Goal: Task Accomplishment & Management: Use online tool/utility

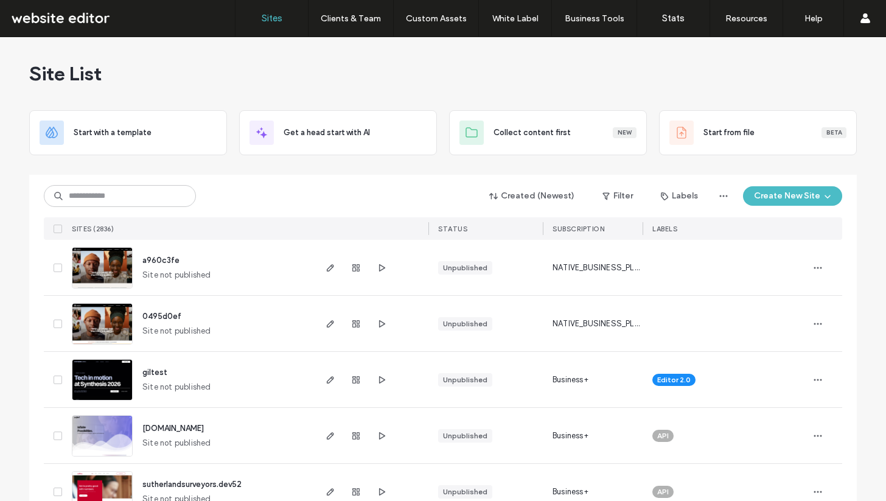
click at [115, 209] on div "Created (Newest) Filter Labels Create New Site SITES (2836) STATUS SUBSCRIPTION…" at bounding box center [443, 207] width 799 height 65
click at [114, 202] on input at bounding box center [120, 196] width 152 height 22
type input "*****"
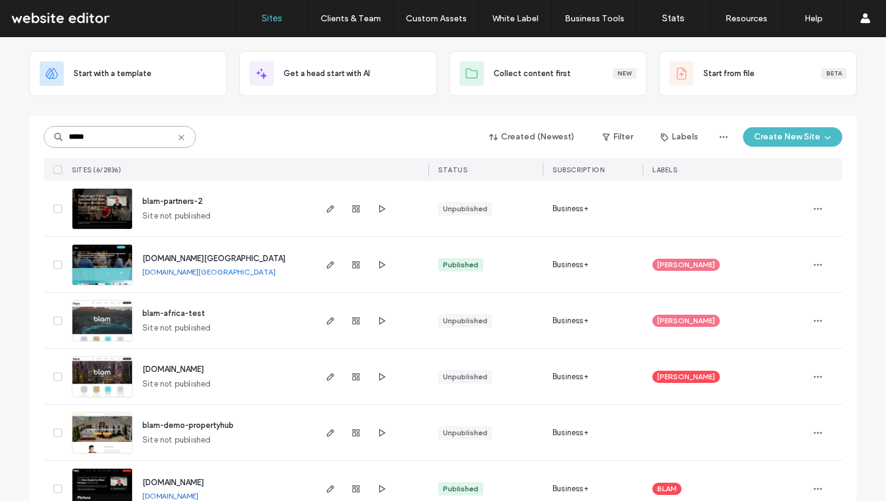
scroll to position [89, 0]
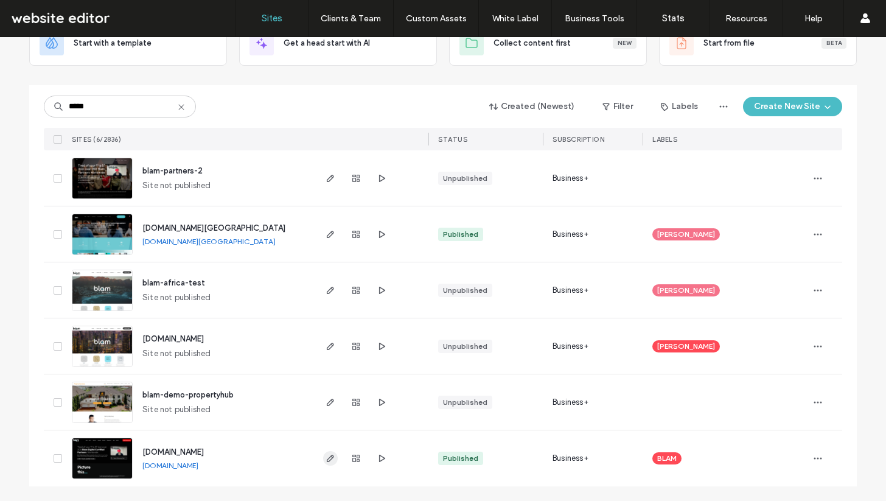
click at [327, 461] on use "button" at bounding box center [330, 458] width 7 height 7
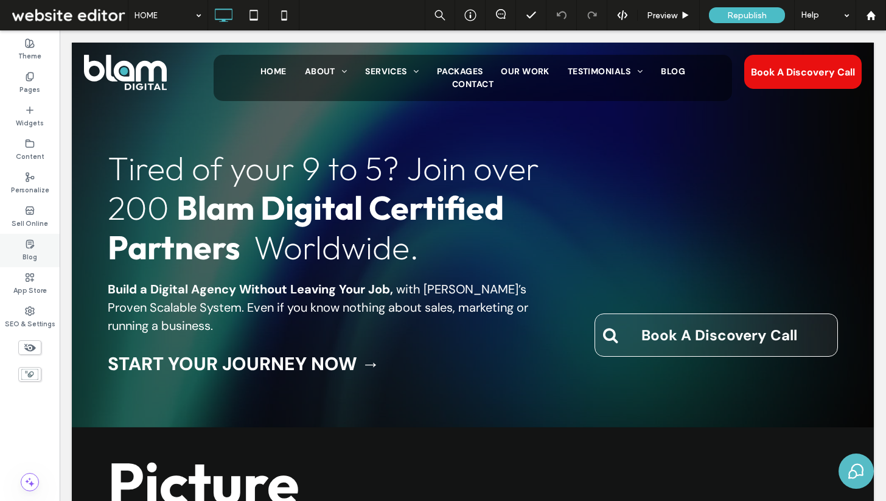
click at [32, 245] on use at bounding box center [29, 244] width 7 height 8
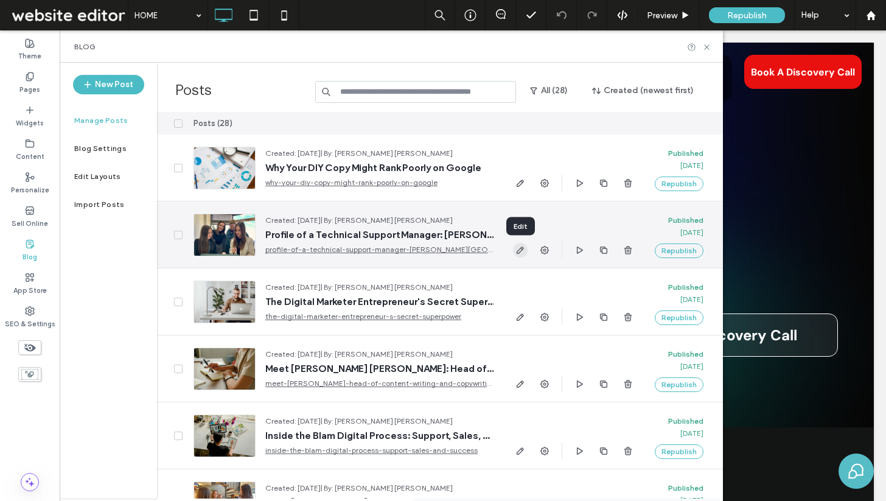
click at [520, 251] on icon "button" at bounding box center [521, 250] width 10 height 10
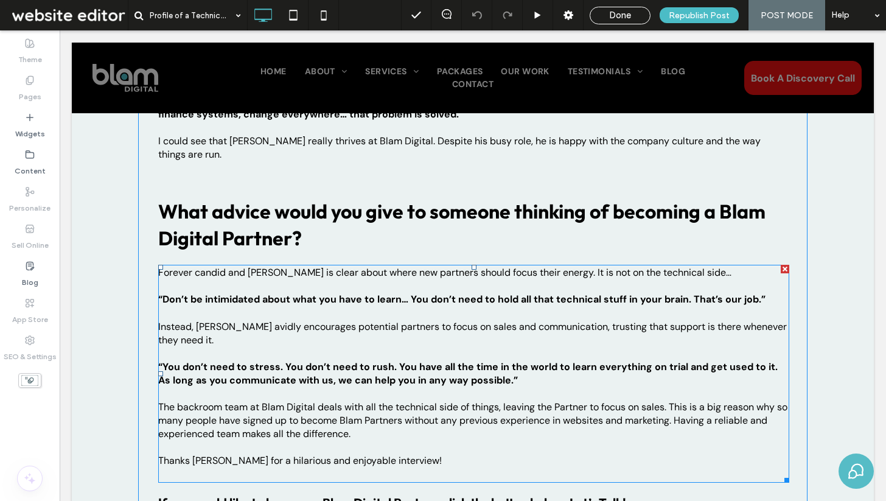
scroll to position [2384, 0]
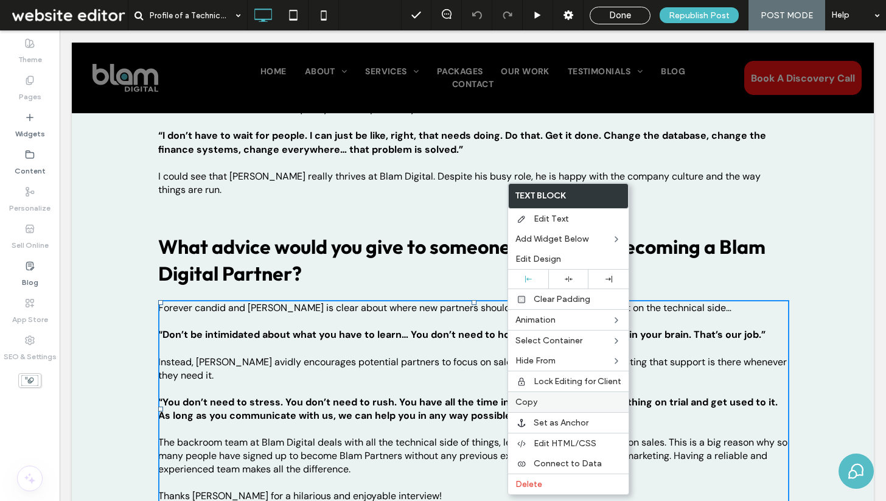
click at [546, 399] on label "Copy" at bounding box center [569, 402] width 106 height 10
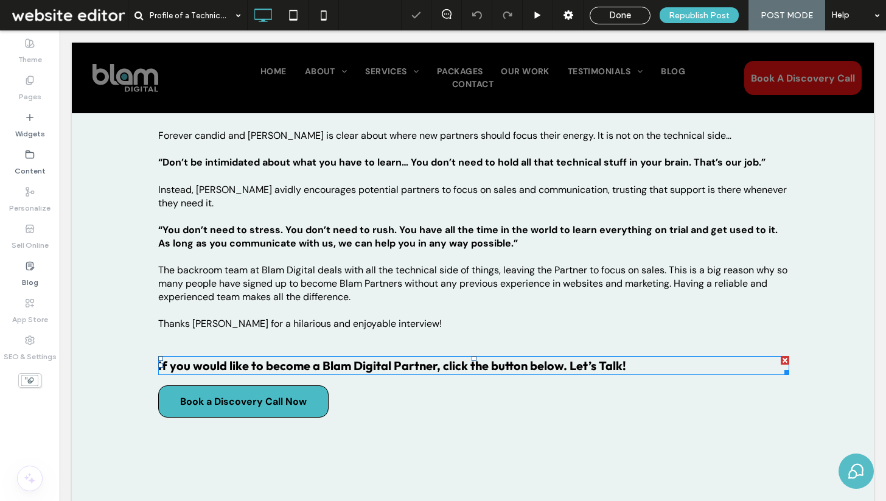
scroll to position [2560, 0]
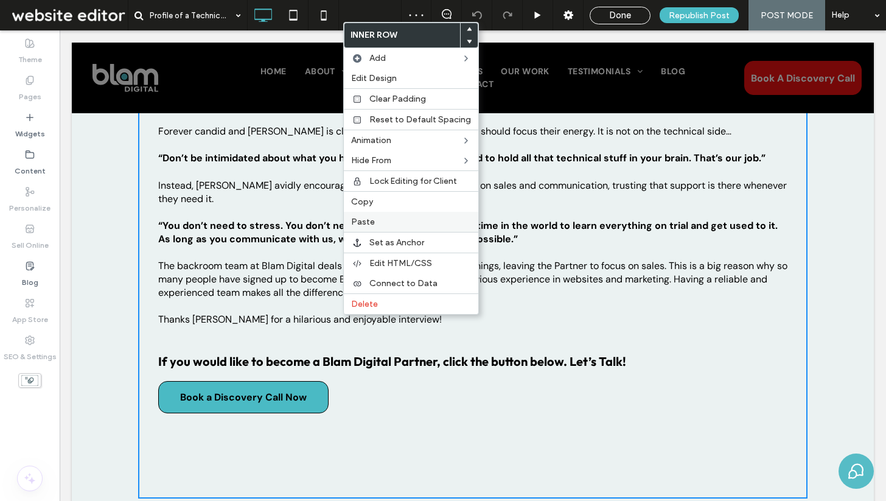
click at [379, 222] on label "Paste" at bounding box center [411, 222] width 120 height 10
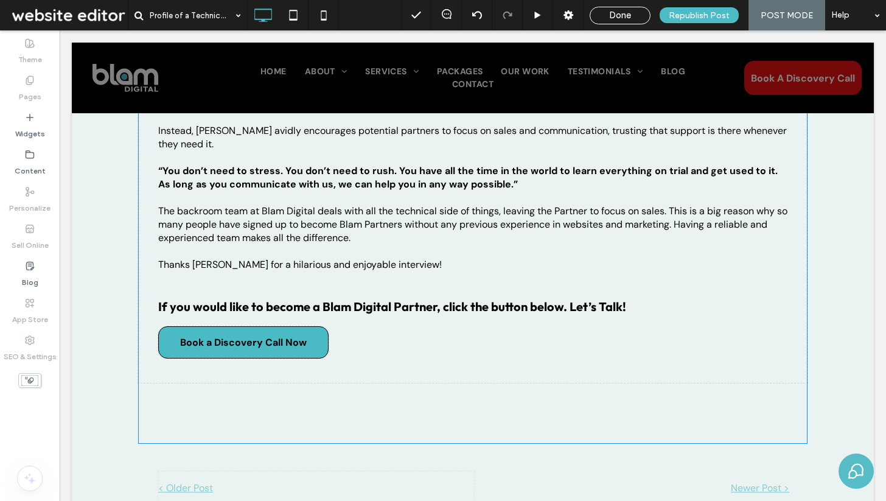
scroll to position [2754, 0]
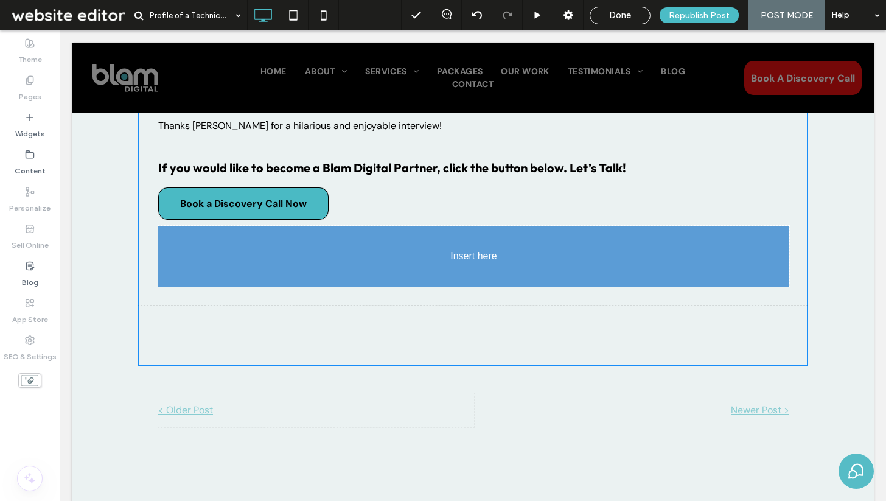
drag, startPoint x: 421, startPoint y: 245, endPoint x: 426, endPoint y: 177, distance: 68.4
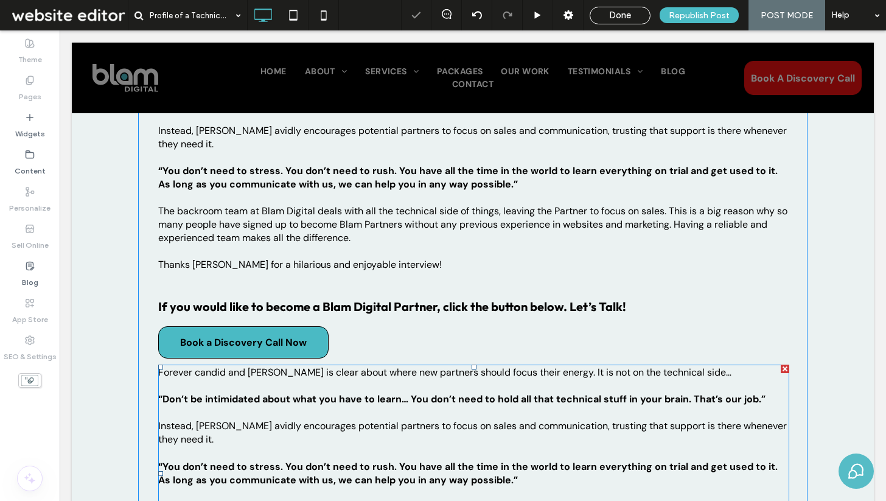
scroll to position [2609, 0]
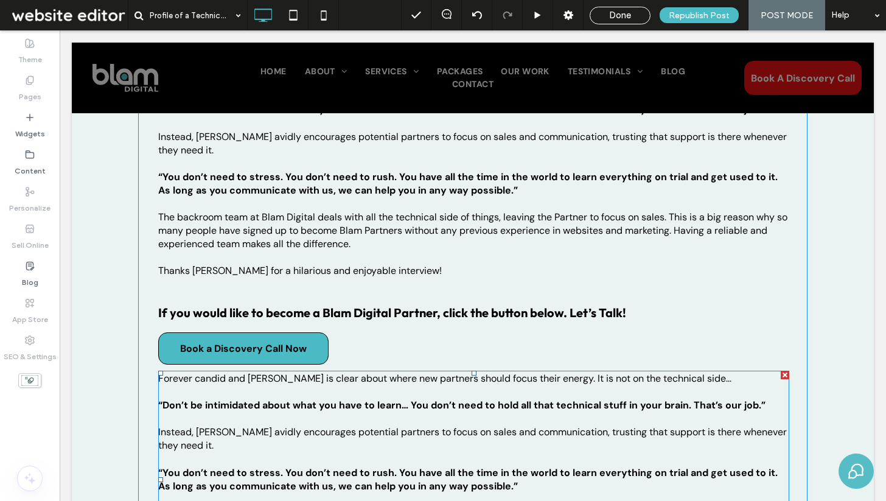
click at [327, 466] on strong "“You don’t need to stress. You don’t need to rush. You have all the time in the…" at bounding box center [468, 479] width 620 height 26
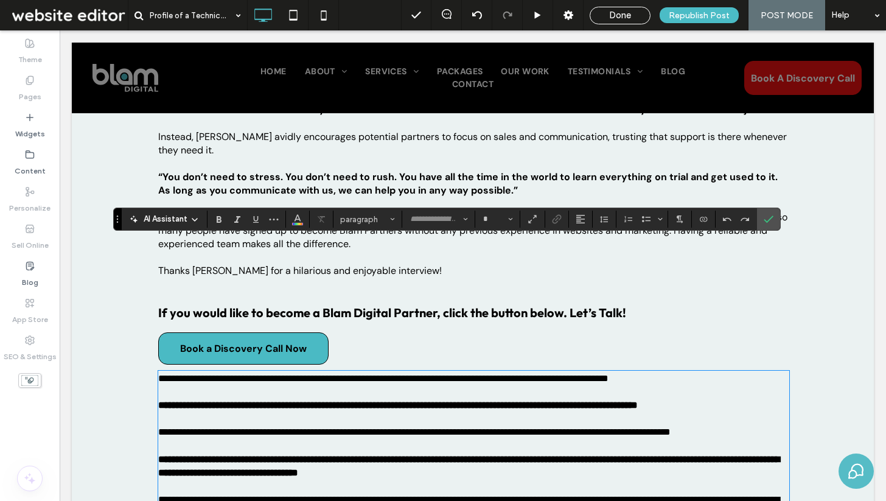
type input "*******"
type input "**"
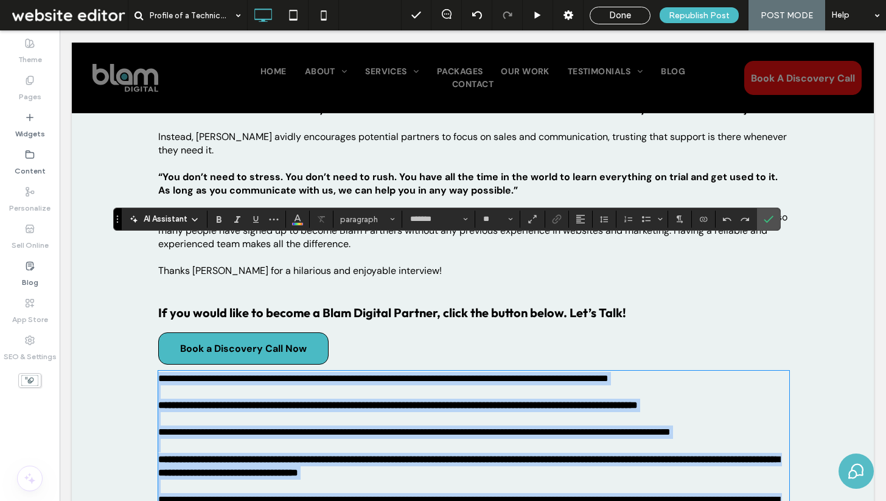
click at [327, 455] on strong "**********" at bounding box center [468, 466] width 621 height 23
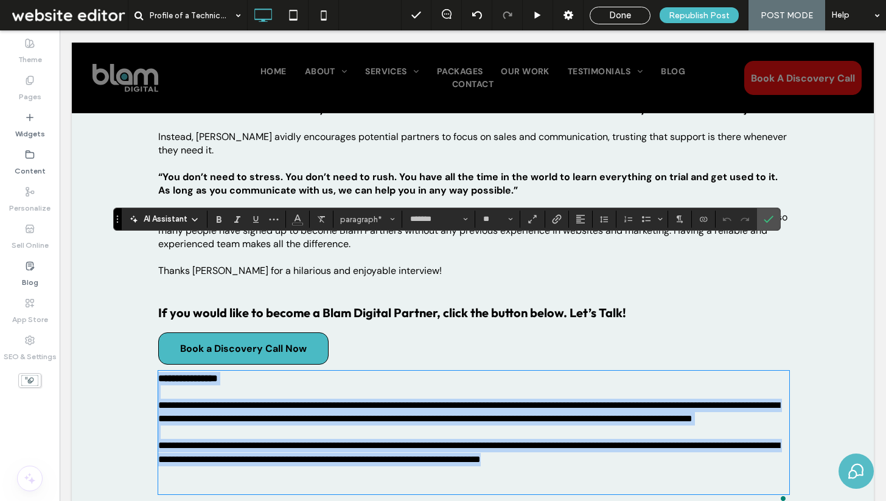
scroll to position [0, 0]
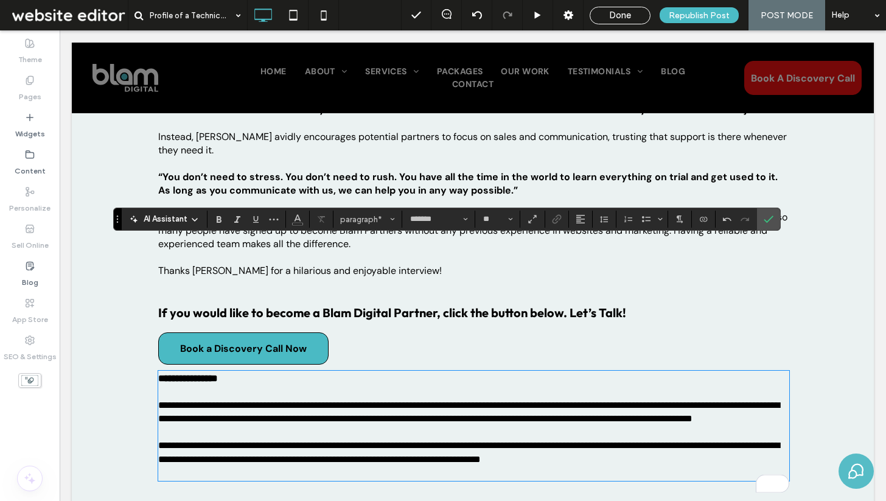
click at [390, 385] on p "**********" at bounding box center [473, 405] width 631 height 40
click at [765, 221] on icon "Confirm" at bounding box center [769, 219] width 10 height 10
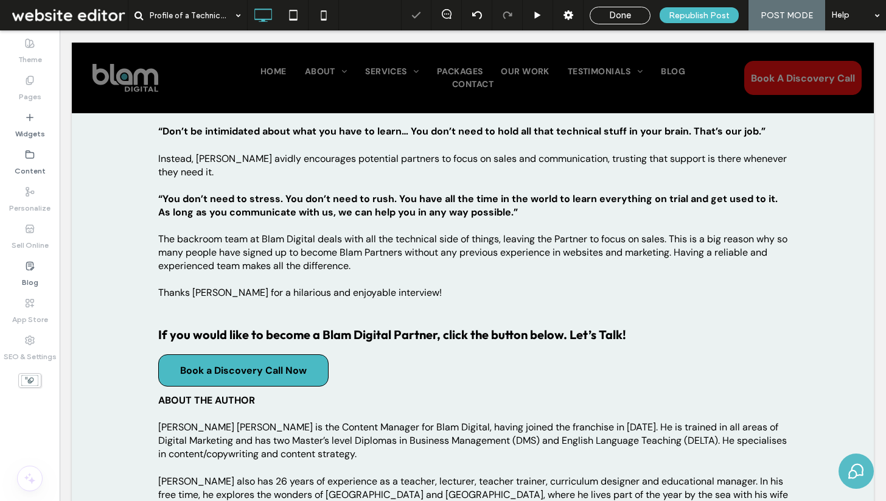
scroll to position [2586, 0]
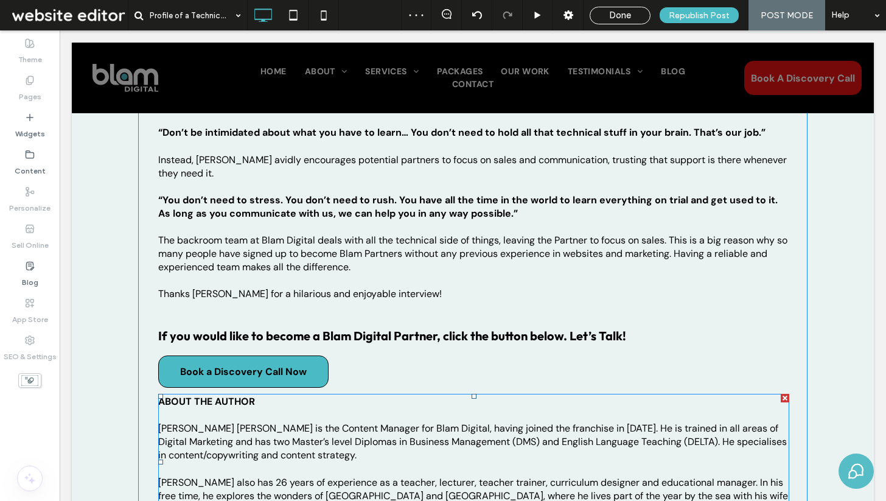
click at [515, 462] on p "[PERSON_NAME] also has 26 years of experience as a teacher, lecturer, teacher t…" at bounding box center [473, 495] width 631 height 67
type input "*******"
type input "**"
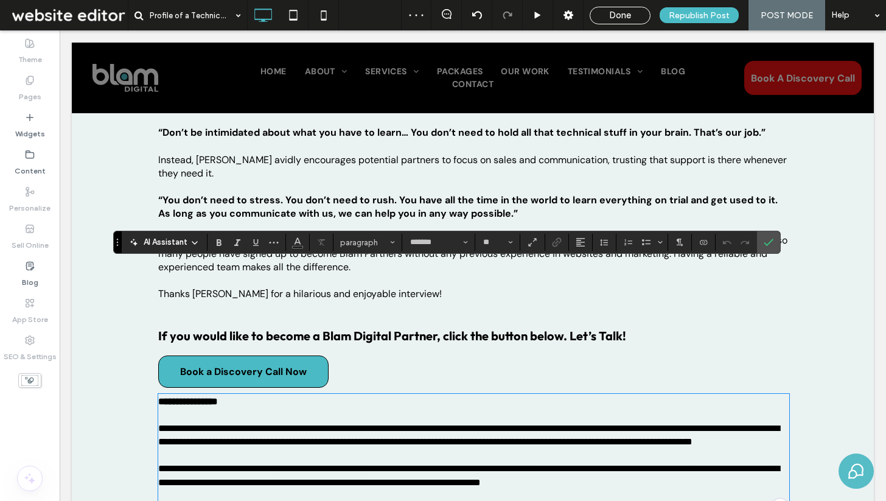
click at [472, 449] on p "**********" at bounding box center [473, 476] width 631 height 54
click at [770, 248] on span "Confirm" at bounding box center [769, 242] width 10 height 21
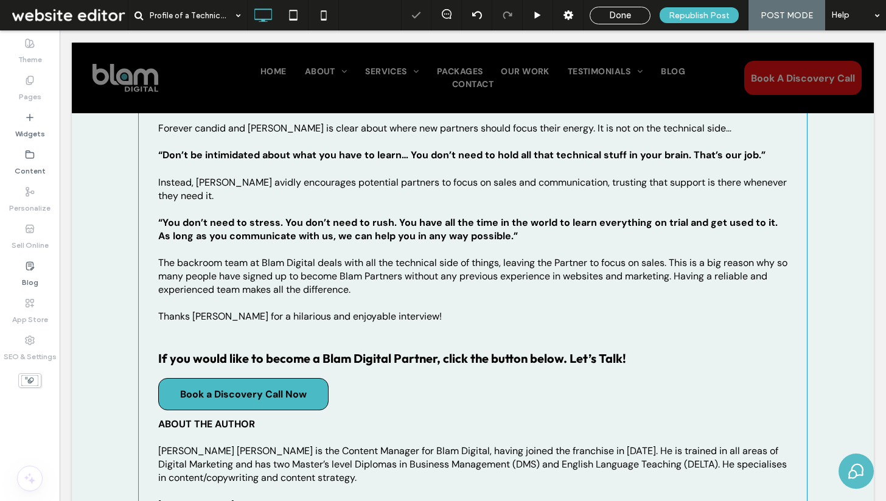
scroll to position [2559, 0]
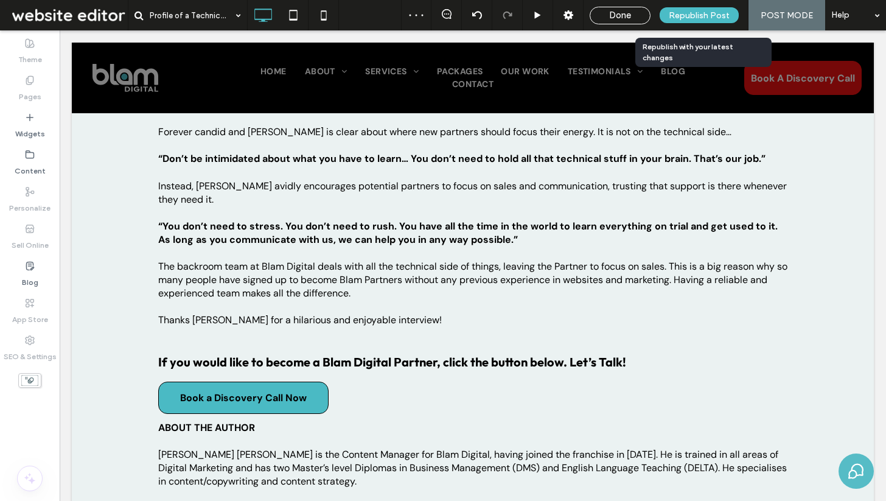
click at [692, 13] on span "Republish Post" at bounding box center [699, 15] width 61 height 10
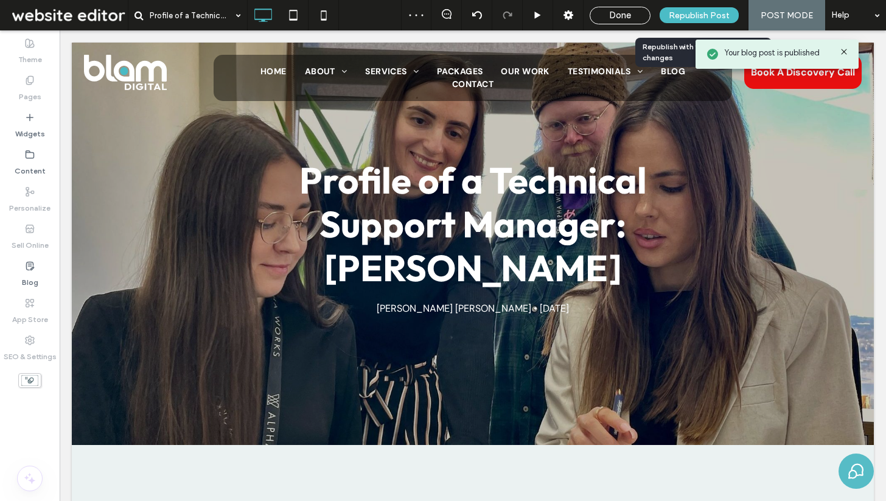
scroll to position [0, 0]
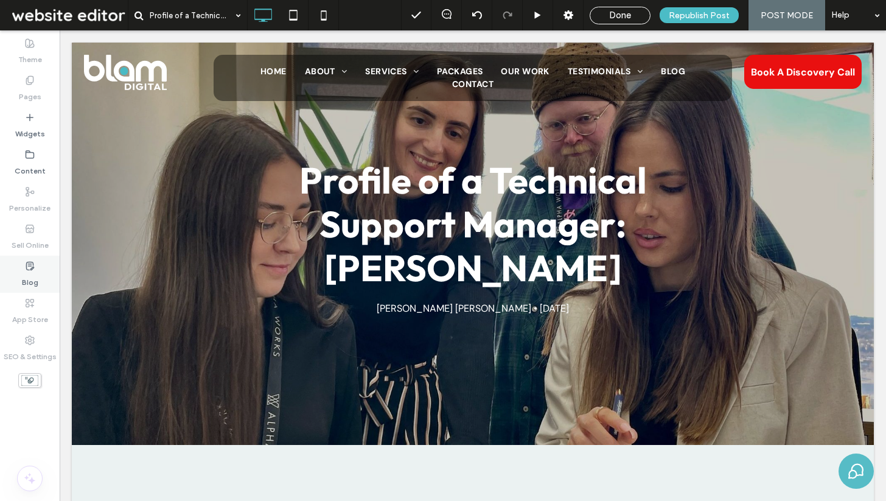
click at [40, 264] on div "Blog" at bounding box center [30, 274] width 60 height 37
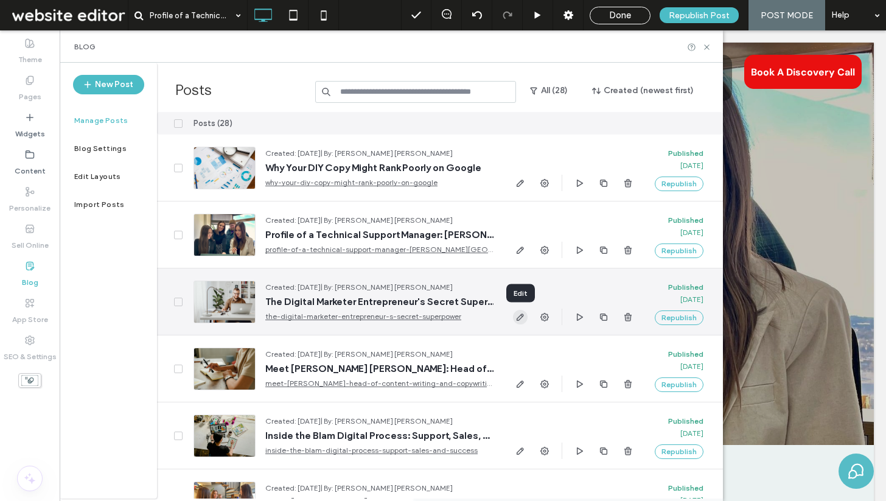
click at [522, 317] on icon "button" at bounding box center [521, 317] width 10 height 10
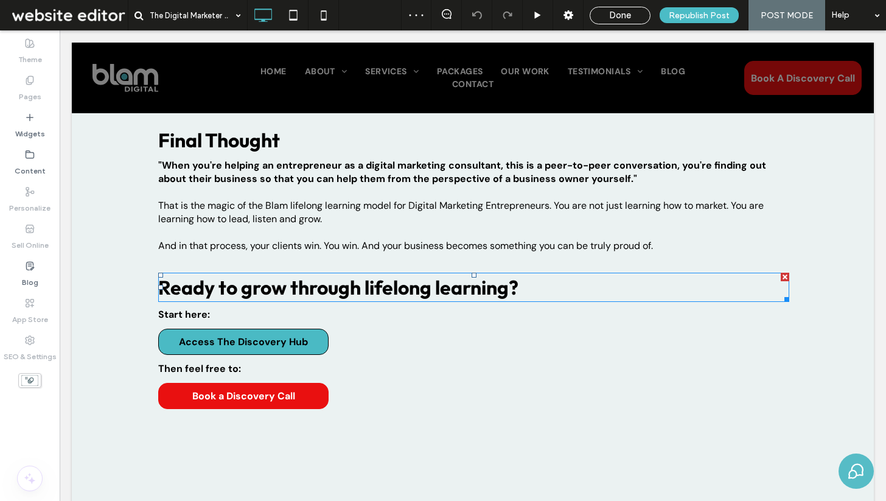
scroll to position [1940, 0]
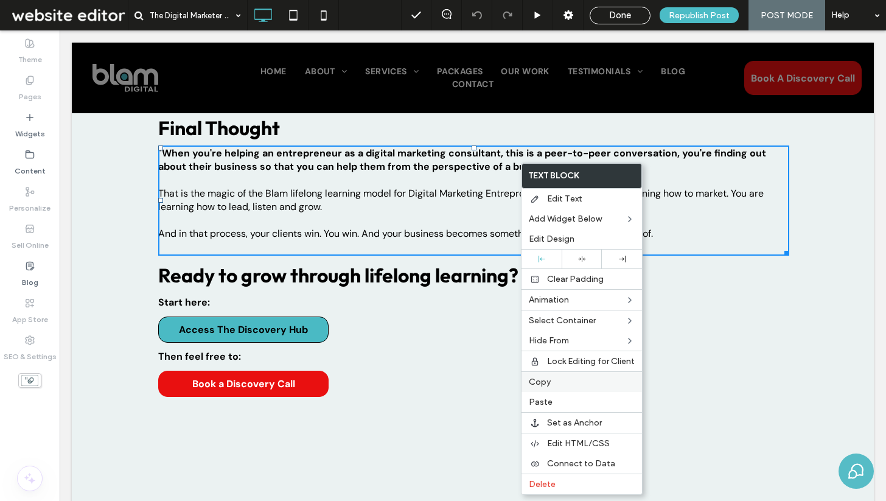
click at [561, 388] on div "Copy" at bounding box center [582, 381] width 121 height 21
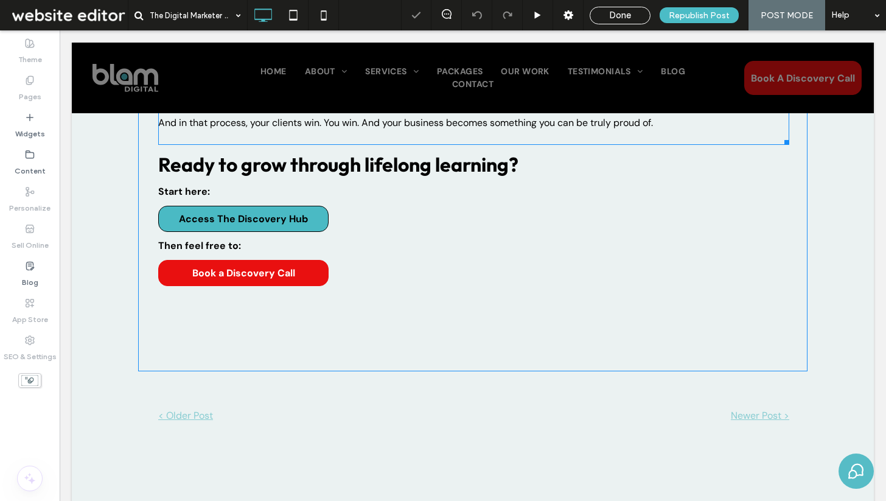
scroll to position [2091, 0]
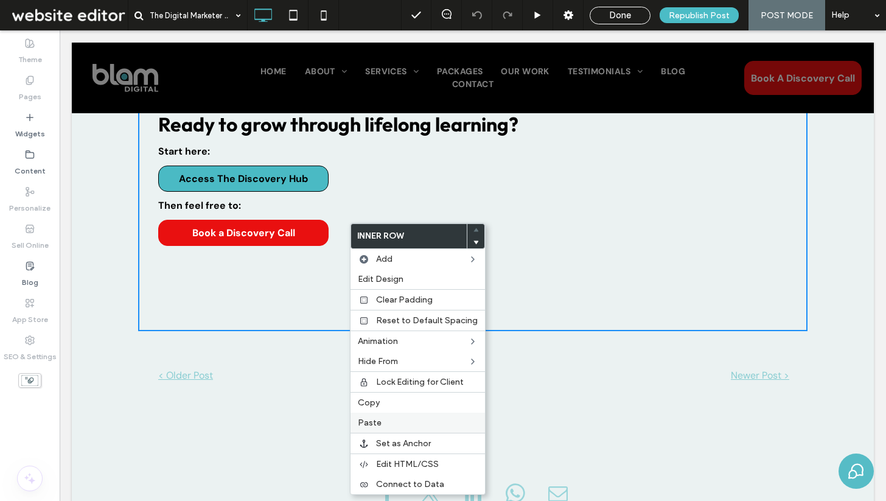
click at [397, 421] on label "Paste" at bounding box center [418, 423] width 120 height 10
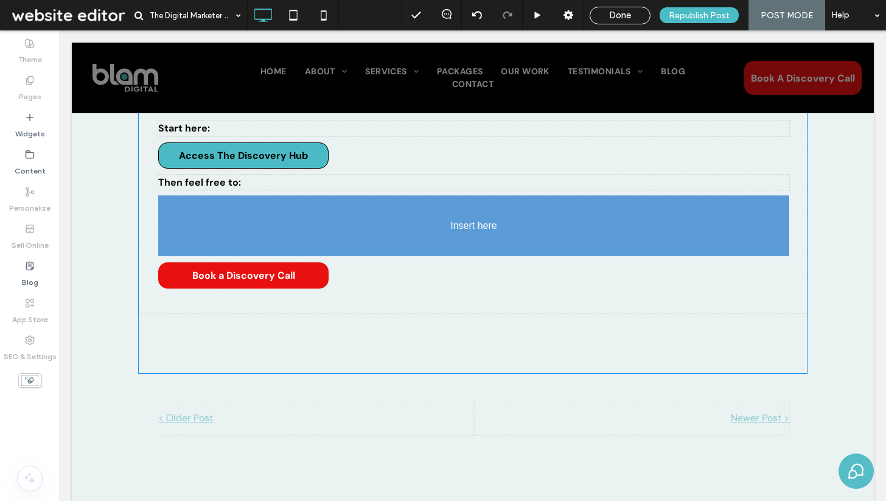
scroll to position [2139, 0]
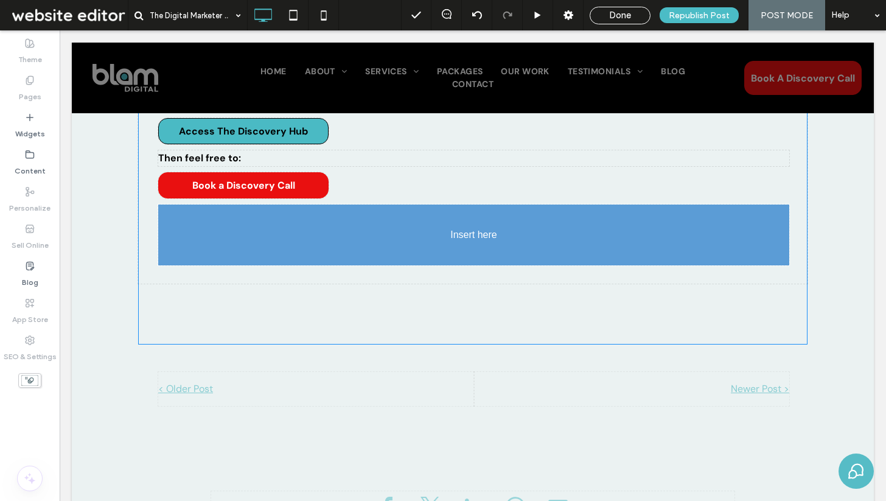
drag, startPoint x: 485, startPoint y: 259, endPoint x: 494, endPoint y: 255, distance: 10.1
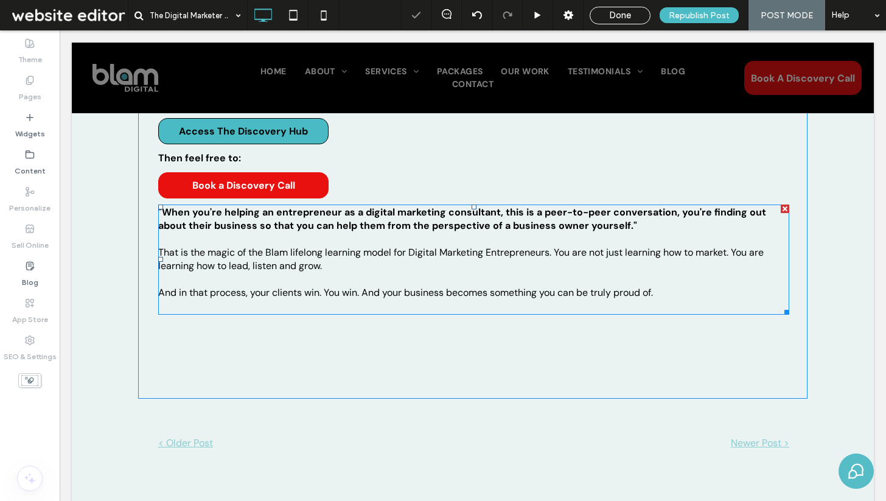
click at [484, 273] on p at bounding box center [473, 279] width 631 height 13
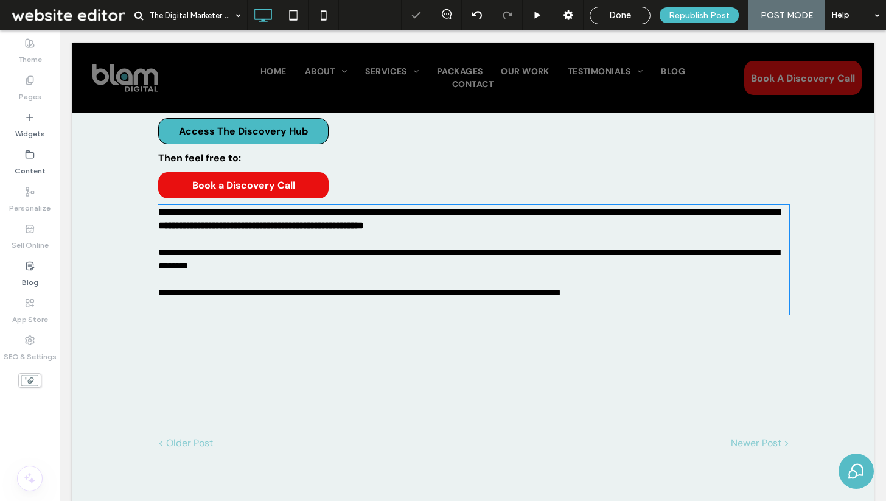
type input "*******"
type input "**"
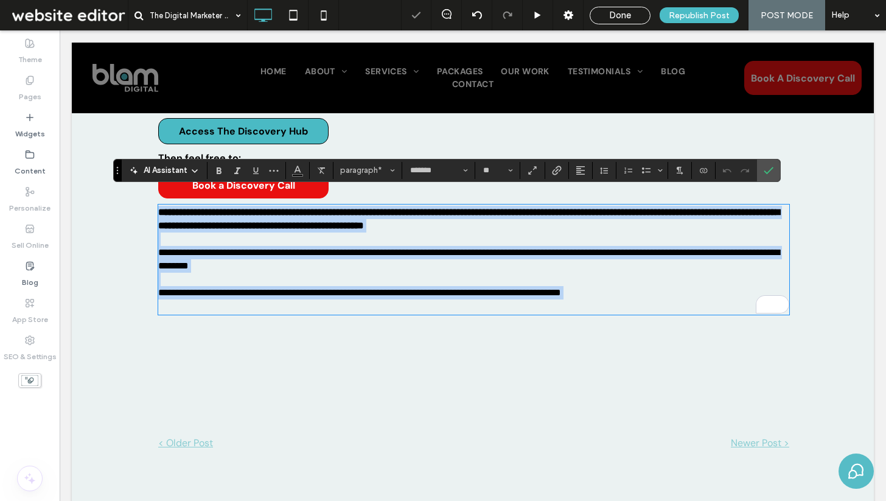
scroll to position [0, 0]
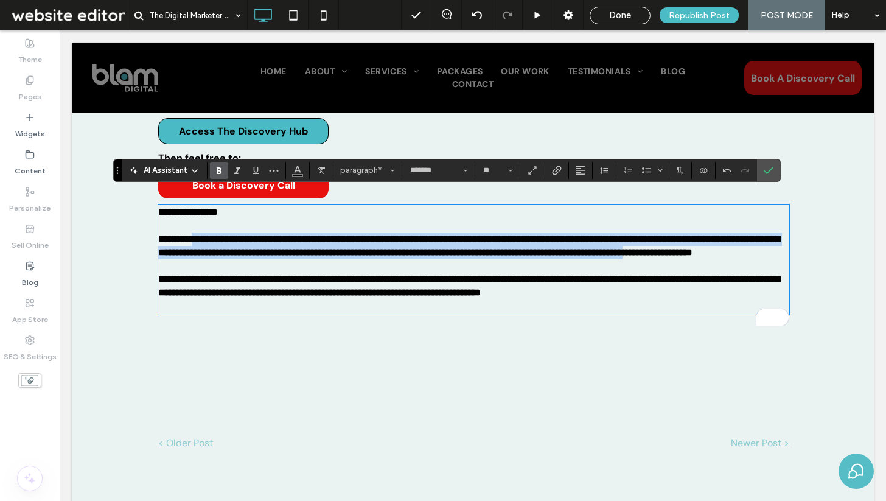
drag, startPoint x: 734, startPoint y: 296, endPoint x: 206, endPoint y: 230, distance: 532.5
click at [206, 230] on div "**********" at bounding box center [473, 260] width 631 height 108
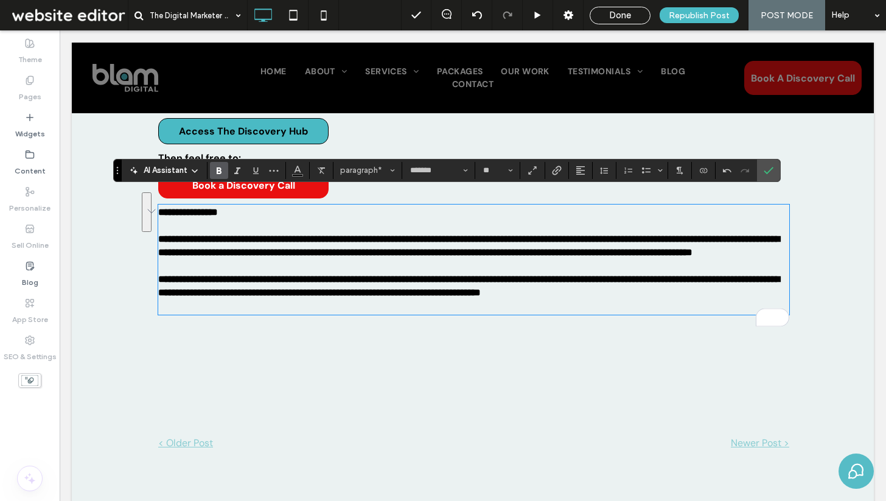
click at [179, 234] on strong "**********" at bounding box center [468, 245] width 621 height 23
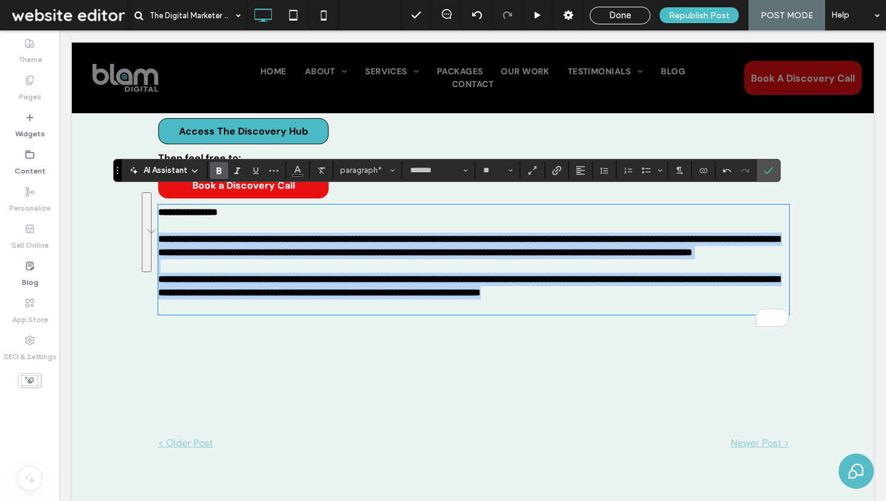
drag, startPoint x: 159, startPoint y: 223, endPoint x: 743, endPoint y: 292, distance: 587.8
click at [743, 292] on div "**********" at bounding box center [473, 260] width 631 height 108
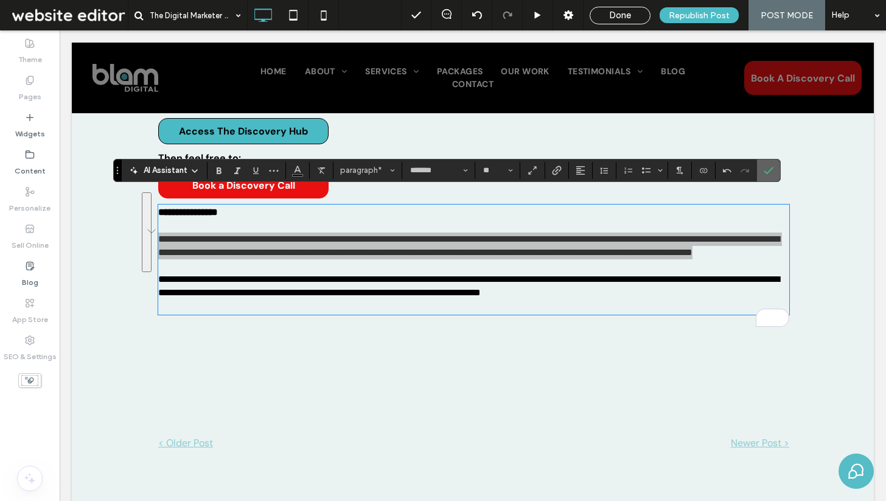
click at [775, 169] on label "Confirm" at bounding box center [769, 170] width 18 height 22
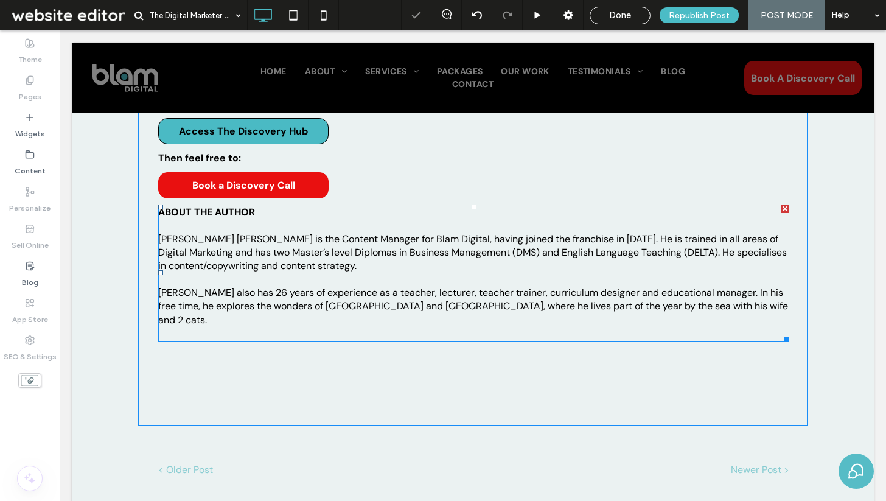
click at [346, 304] on p "[PERSON_NAME] also has 26 years of experience as a teacher, lecturer, teacher t…" at bounding box center [473, 306] width 631 height 67
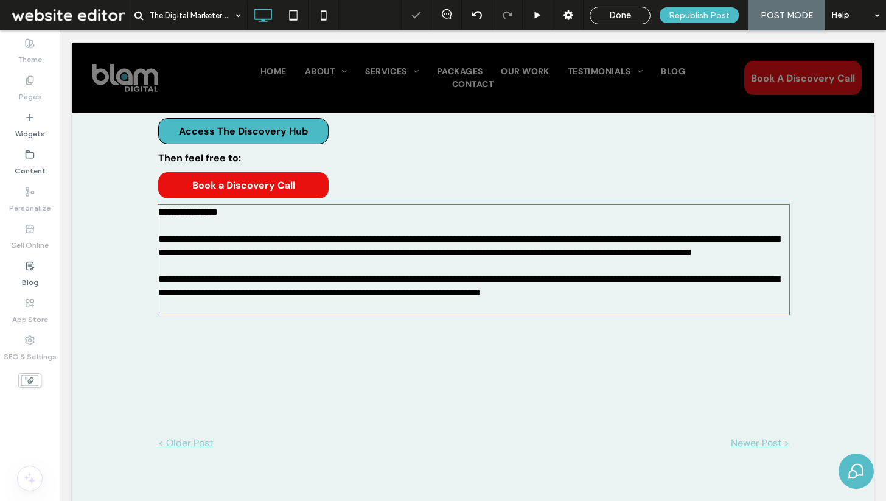
type input "*******"
type input "**"
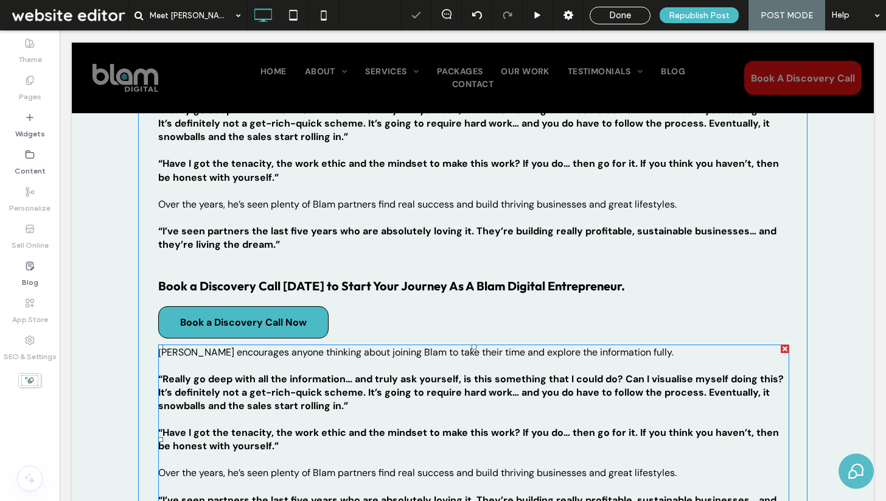
click at [357, 373] on p "“Really go deep with all the information… and truly ask yourself, is this somet…" at bounding box center [473, 393] width 631 height 40
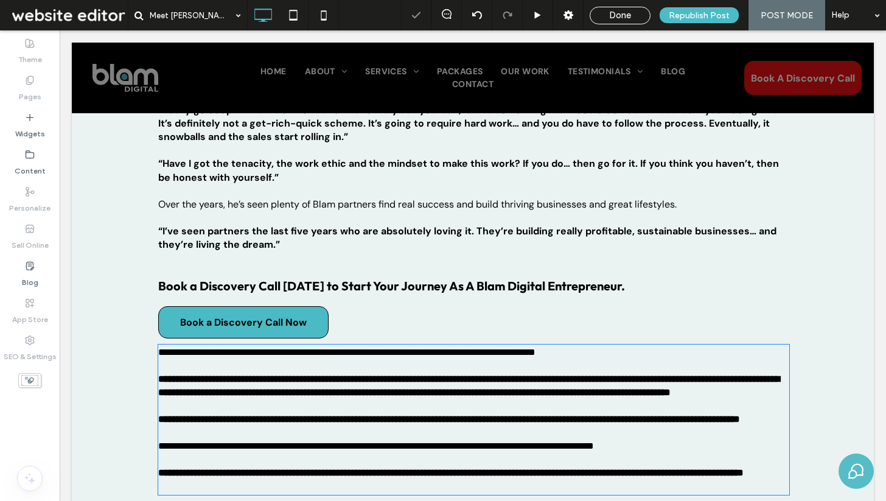
type input "*******"
type input "**"
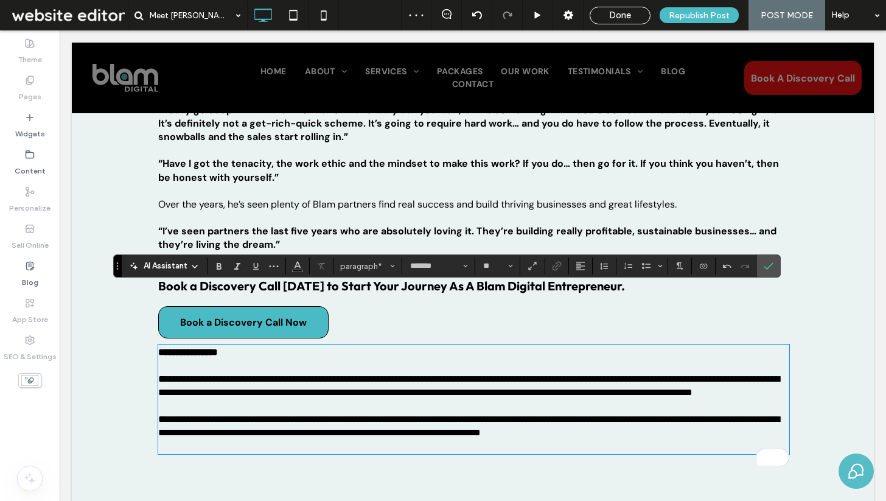
click at [333, 399] on p "**********" at bounding box center [473, 426] width 631 height 54
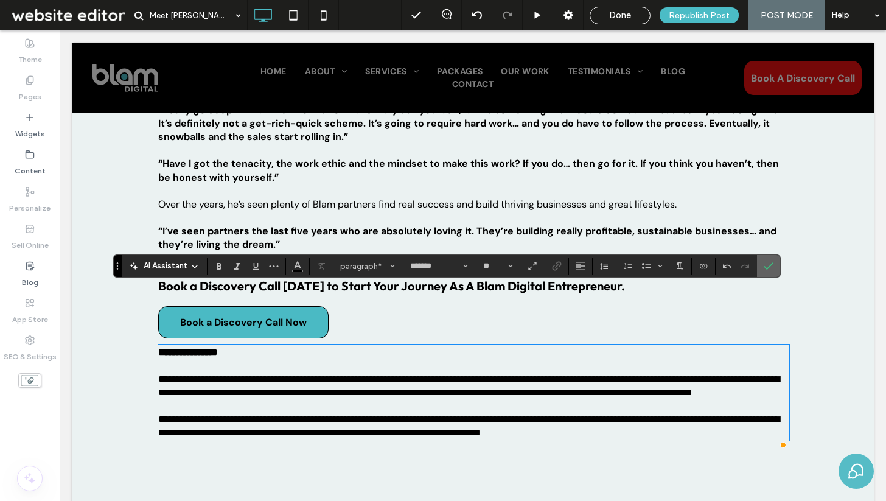
click at [769, 257] on span "Confirm" at bounding box center [769, 266] width 10 height 21
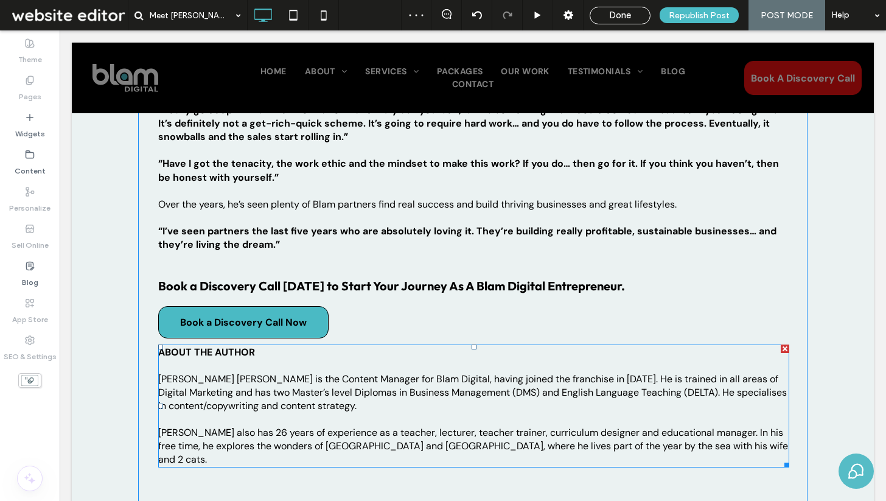
click at [486, 359] on p "[PERSON_NAME] [PERSON_NAME] is the Content Manager for Blam Digital, having joi…" at bounding box center [473, 386] width 631 height 54
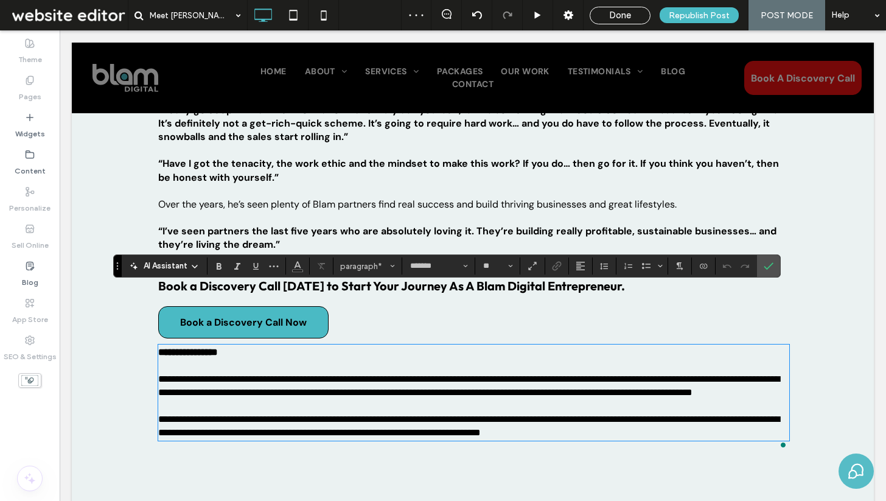
click at [409, 359] on p "**********" at bounding box center [473, 379] width 631 height 40
click at [769, 267] on icon "Confirm" at bounding box center [769, 266] width 10 height 10
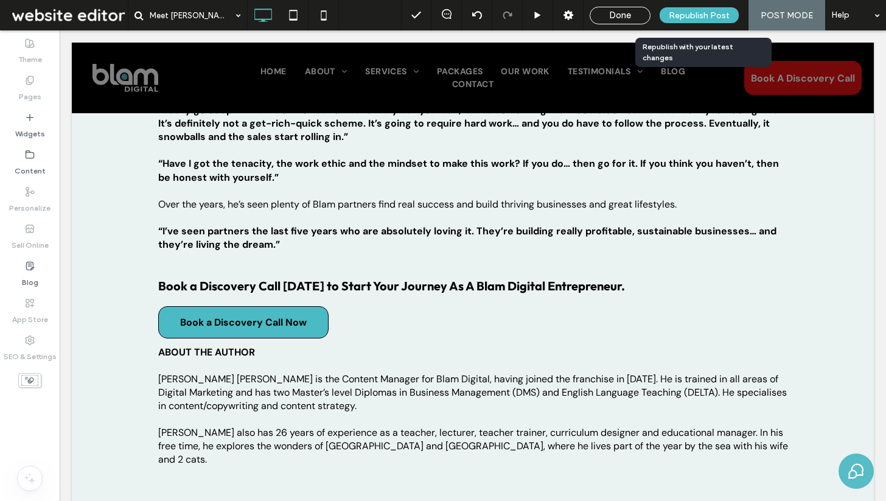
click at [712, 16] on span "Republish Post" at bounding box center [699, 15] width 61 height 10
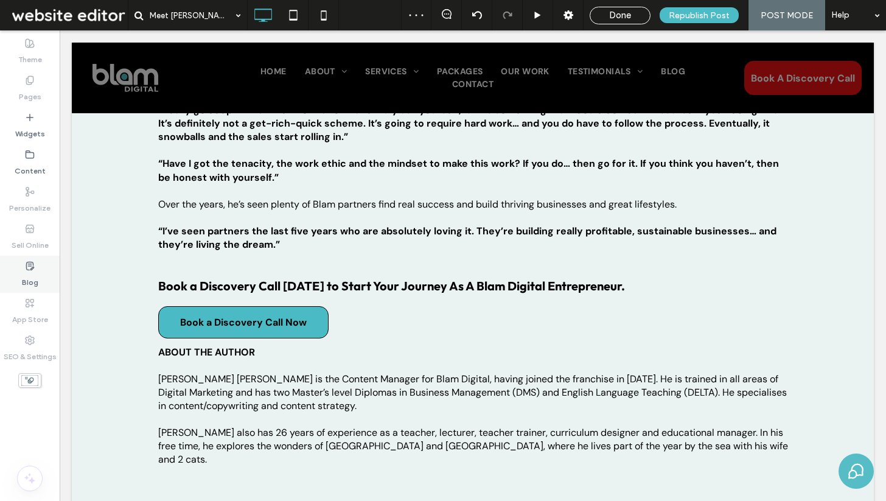
click at [35, 271] on label "Blog" at bounding box center [30, 279] width 16 height 17
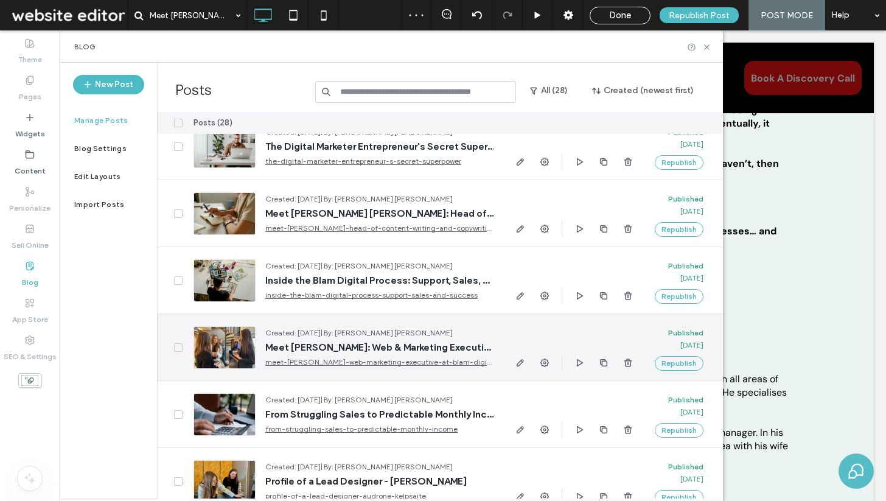
scroll to position [161, 0]
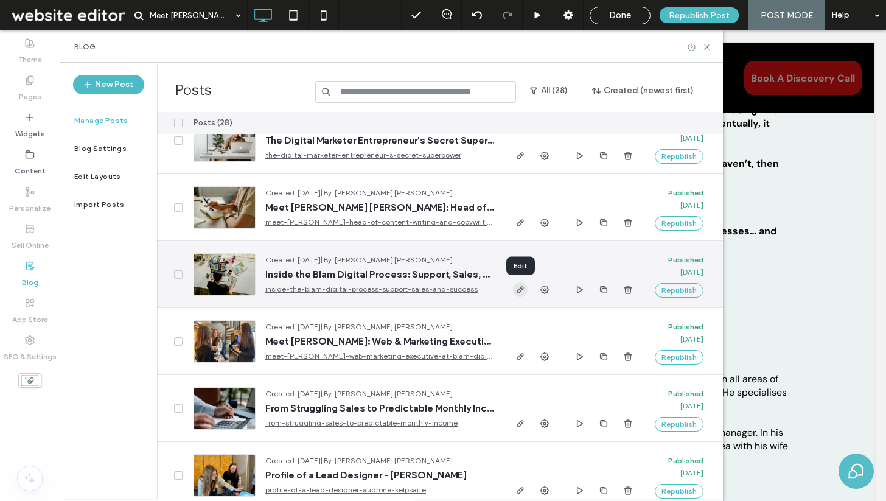
click at [521, 290] on use "button" at bounding box center [520, 289] width 7 height 7
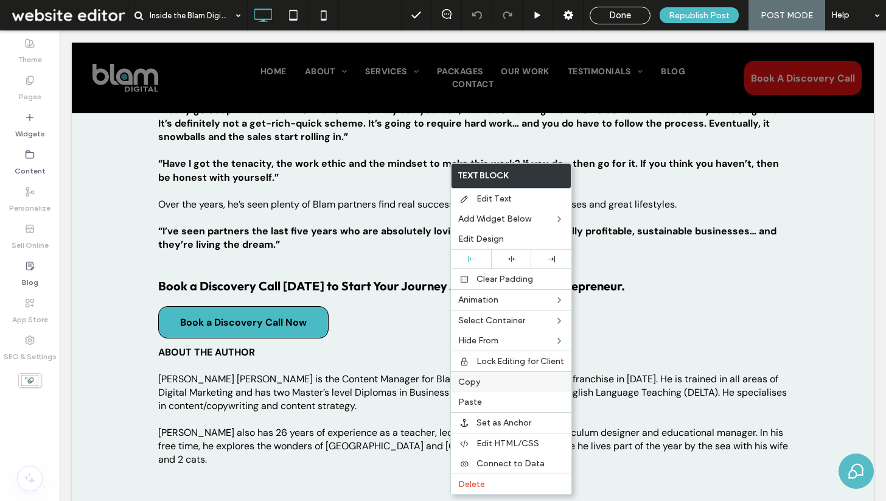
click at [489, 374] on div "Copy" at bounding box center [511, 381] width 121 height 21
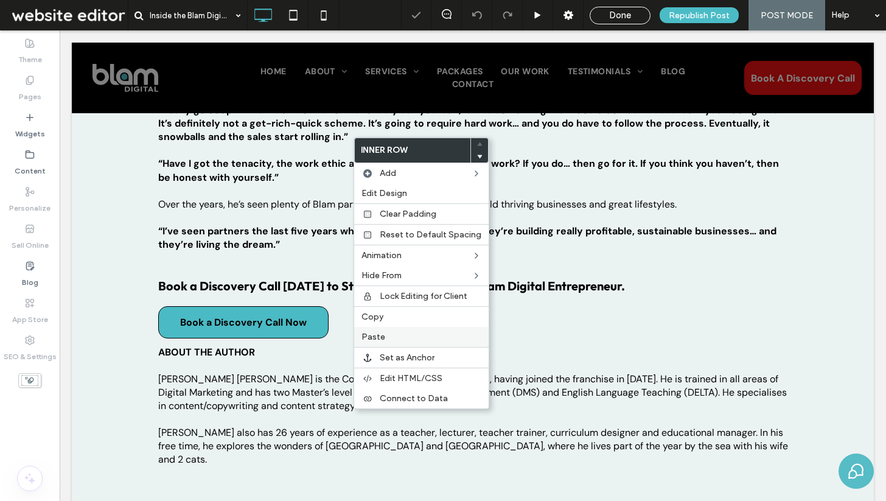
click at [380, 343] on div "Paste" at bounding box center [421, 337] width 135 height 20
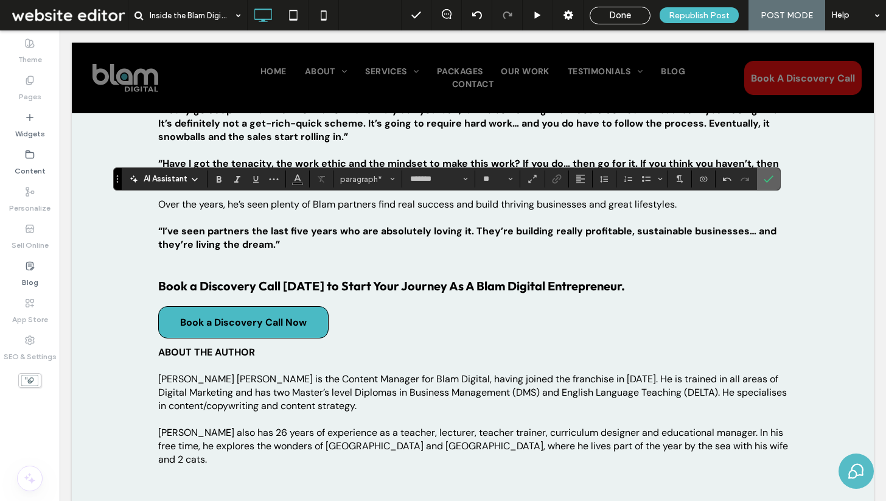
click at [768, 185] on span "Confirm" at bounding box center [766, 179] width 5 height 22
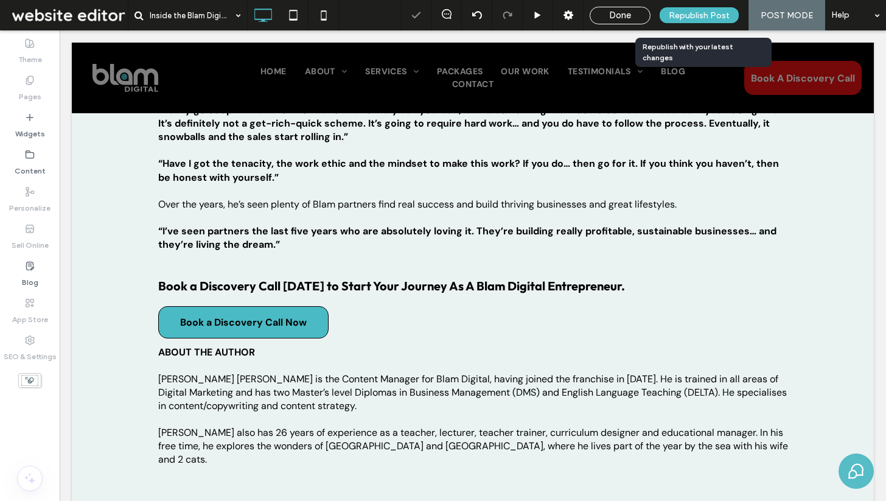
click at [713, 12] on span "Republish Post" at bounding box center [699, 15] width 61 height 10
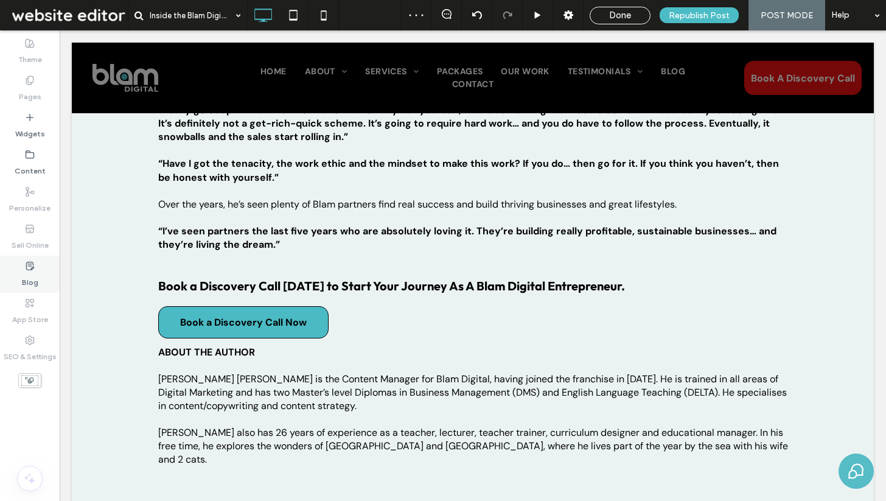
click at [35, 272] on label "Blog" at bounding box center [30, 279] width 16 height 17
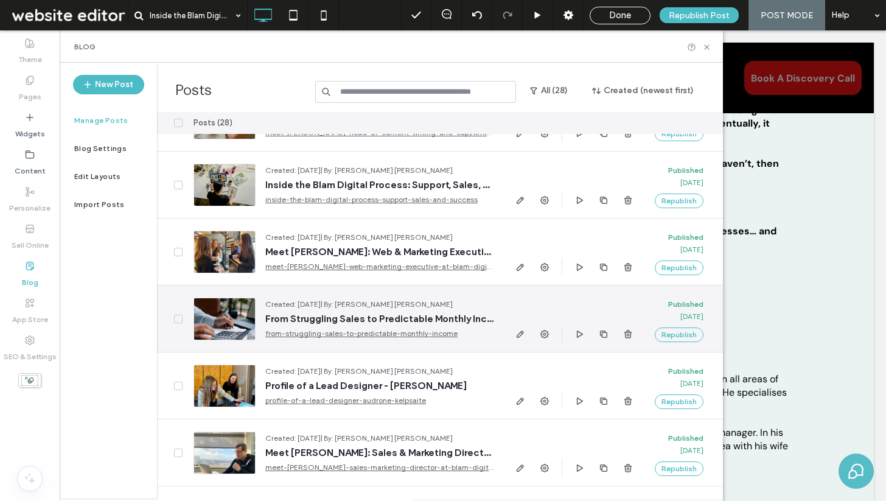
scroll to position [271, 0]
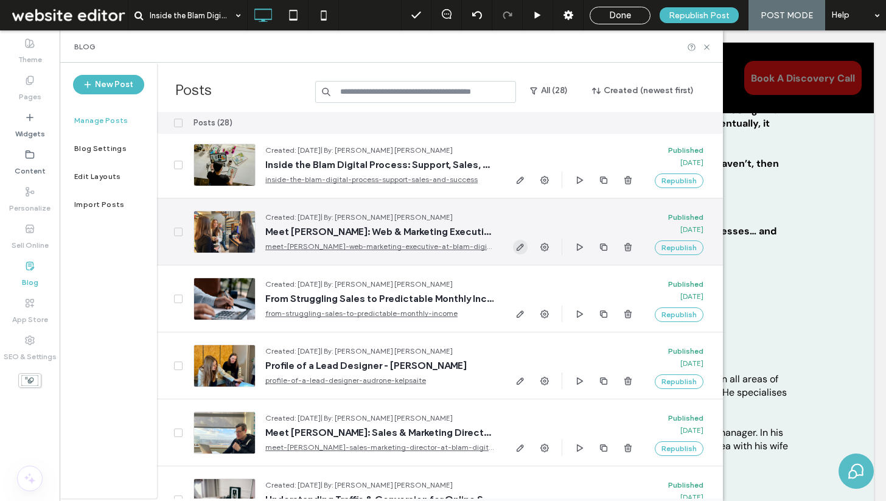
click at [520, 247] on icon "button" at bounding box center [521, 247] width 10 height 10
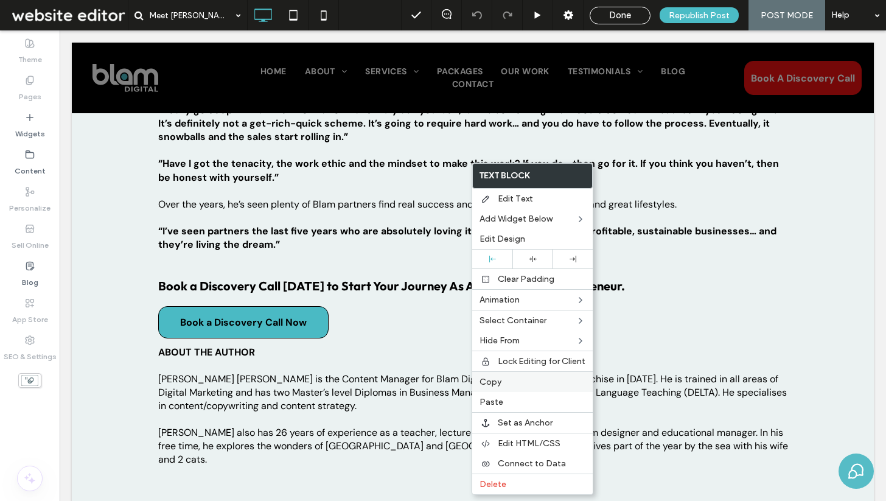
click at [509, 387] on label "Copy" at bounding box center [533, 382] width 106 height 10
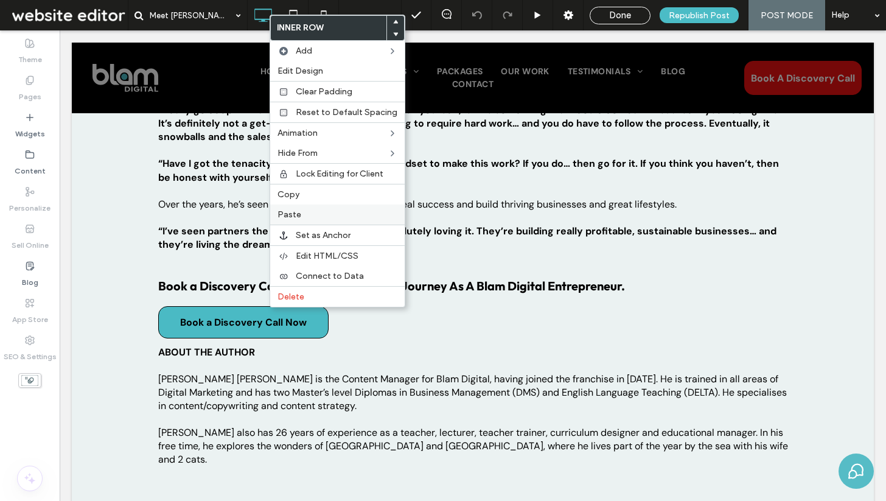
click at [311, 209] on label "Paste" at bounding box center [338, 214] width 120 height 10
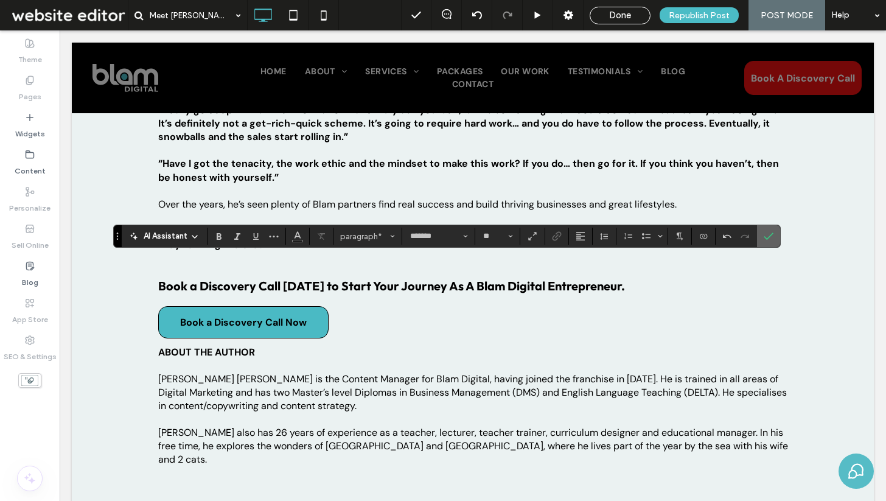
click at [769, 236] on icon "Confirm" at bounding box center [769, 236] width 10 height 10
click at [766, 235] on icon "Confirm" at bounding box center [769, 236] width 10 height 10
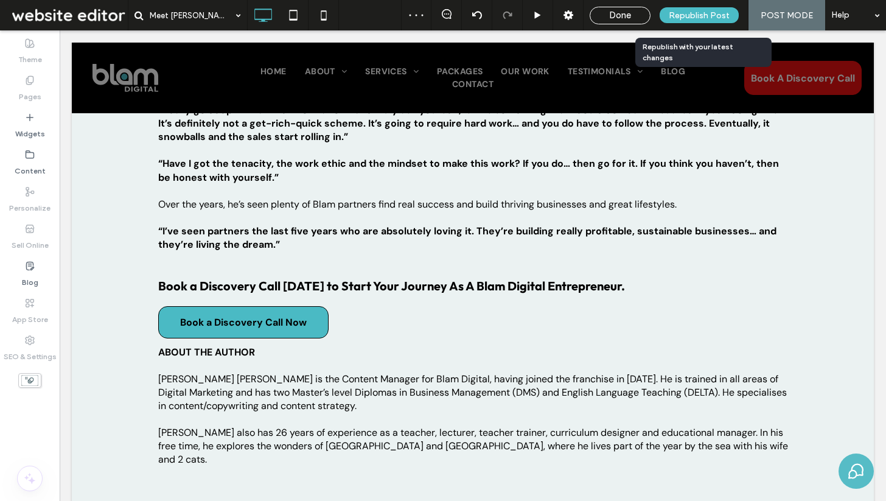
click at [701, 13] on span "Republish Post" at bounding box center [699, 15] width 61 height 10
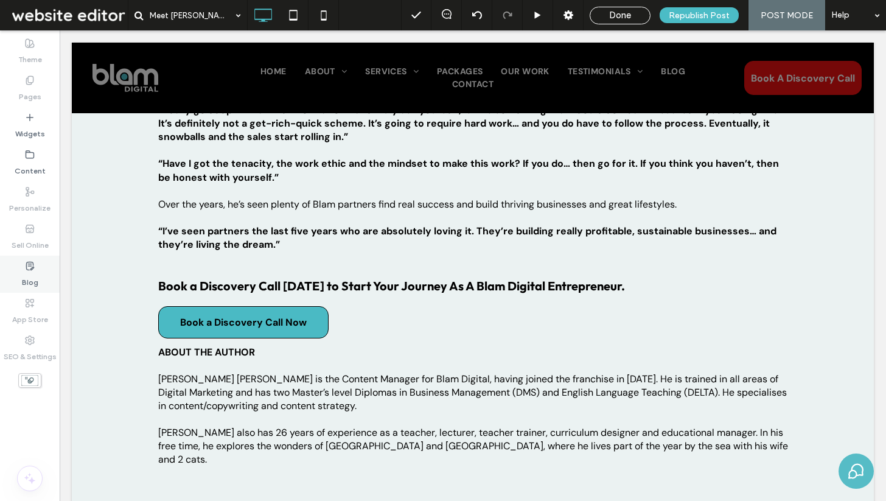
click at [30, 273] on label "Blog" at bounding box center [30, 279] width 16 height 17
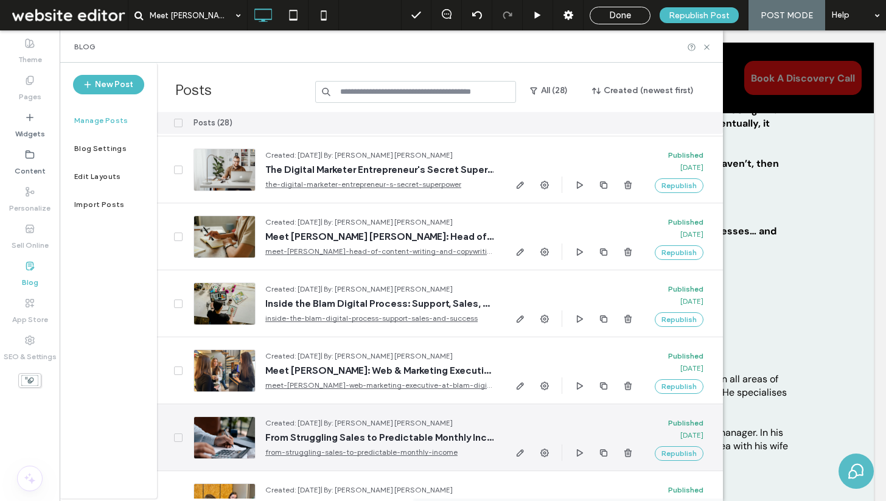
scroll to position [133, 0]
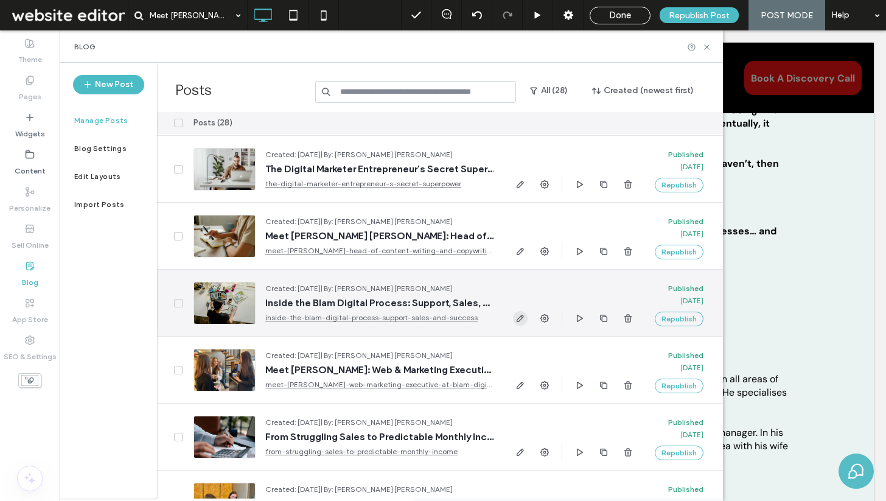
click at [516, 317] on icon "button" at bounding box center [521, 318] width 10 height 10
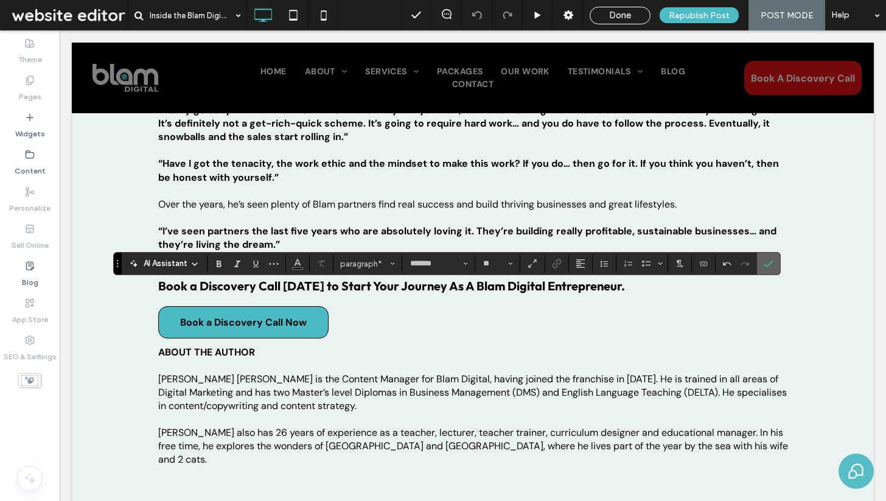
click at [769, 260] on icon "Confirm" at bounding box center [769, 264] width 10 height 10
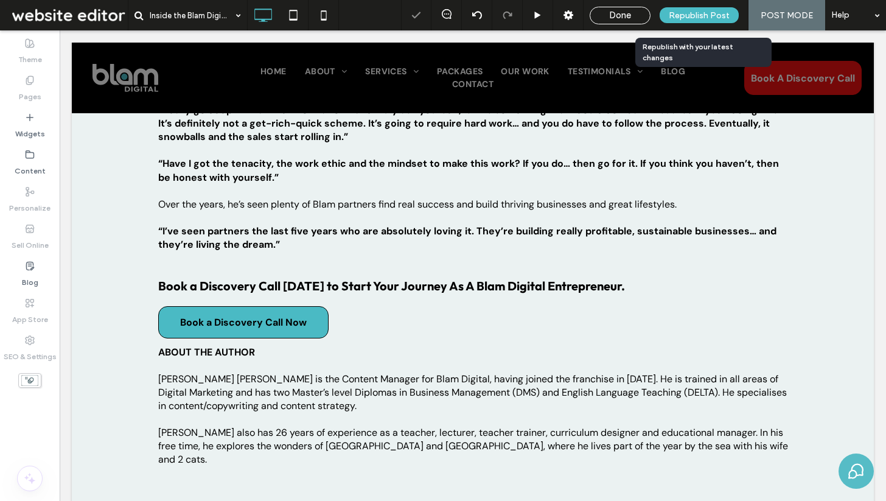
click at [701, 12] on span "Republish Post" at bounding box center [699, 15] width 61 height 10
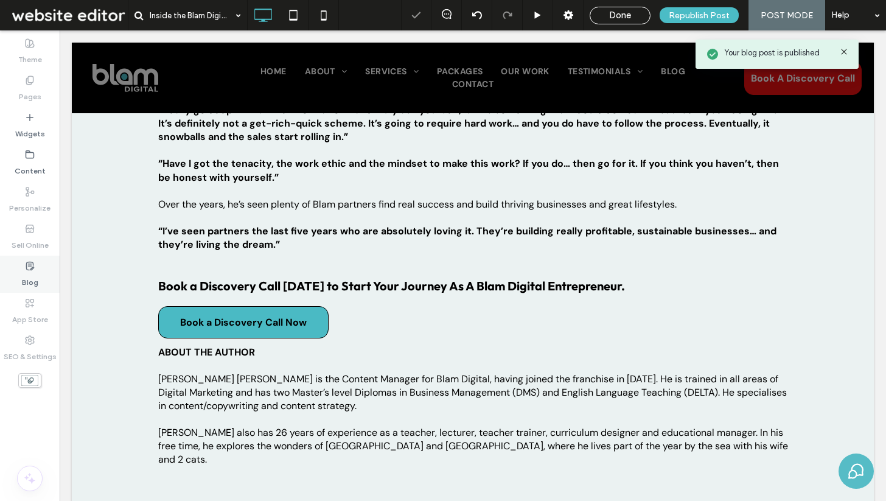
click at [37, 271] on label "Blog" at bounding box center [30, 279] width 16 height 17
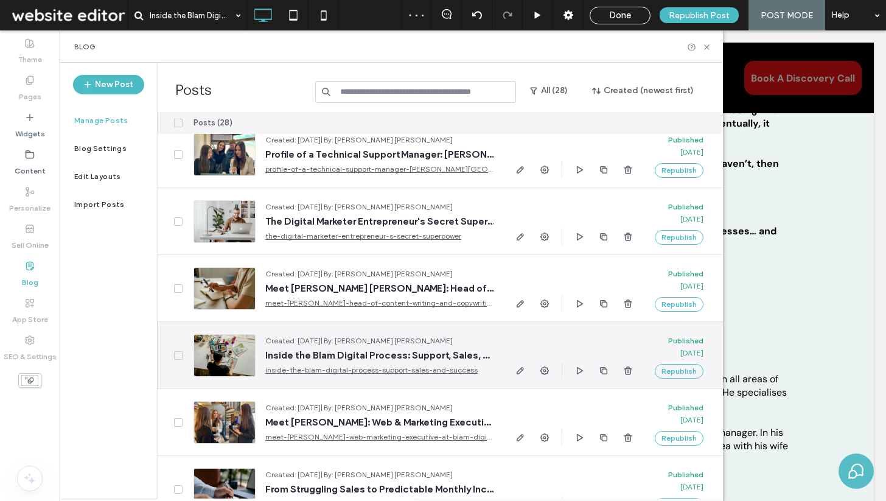
scroll to position [80, 0]
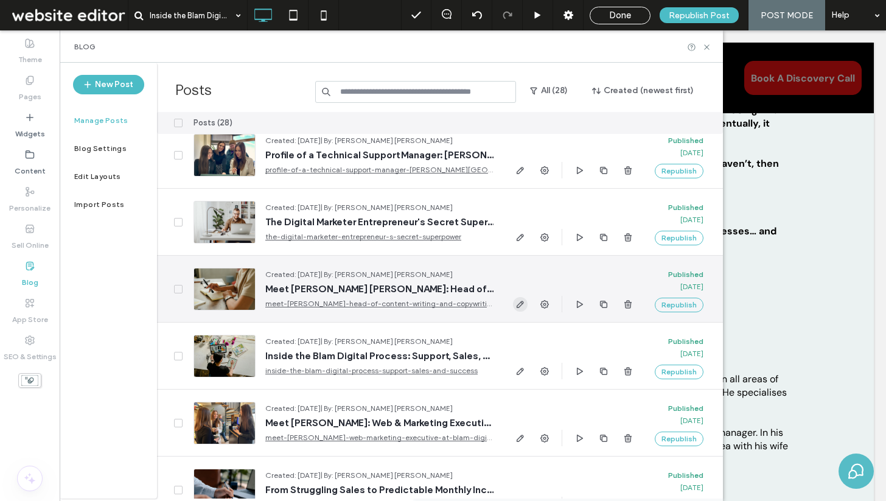
click at [515, 299] on span "button" at bounding box center [520, 304] width 15 height 15
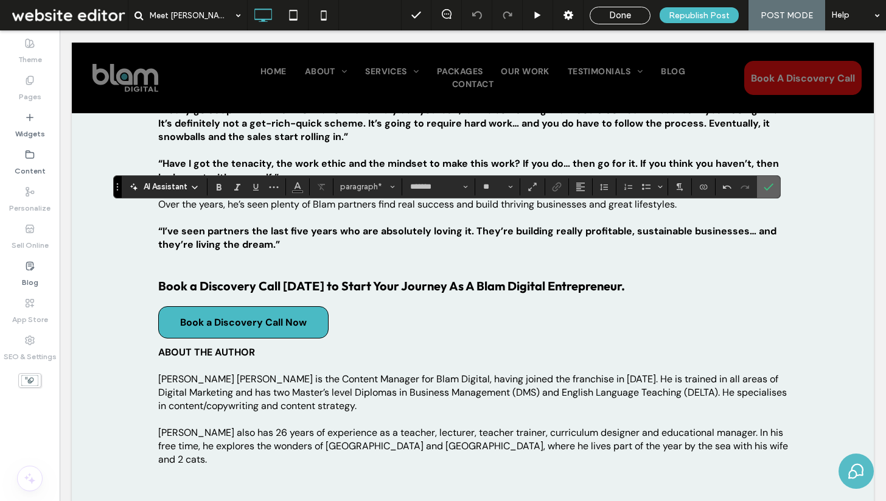
click at [774, 186] on label "Confirm" at bounding box center [769, 187] width 18 height 22
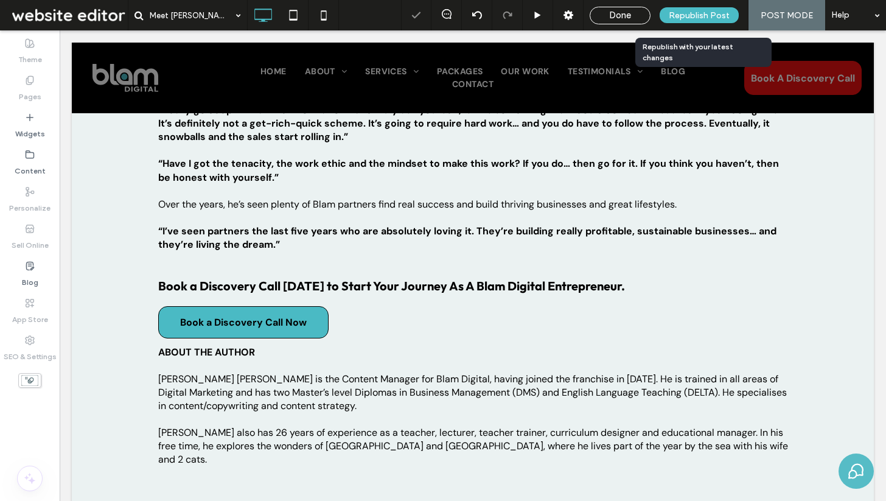
click at [692, 17] on span "Republish Post" at bounding box center [699, 15] width 61 height 10
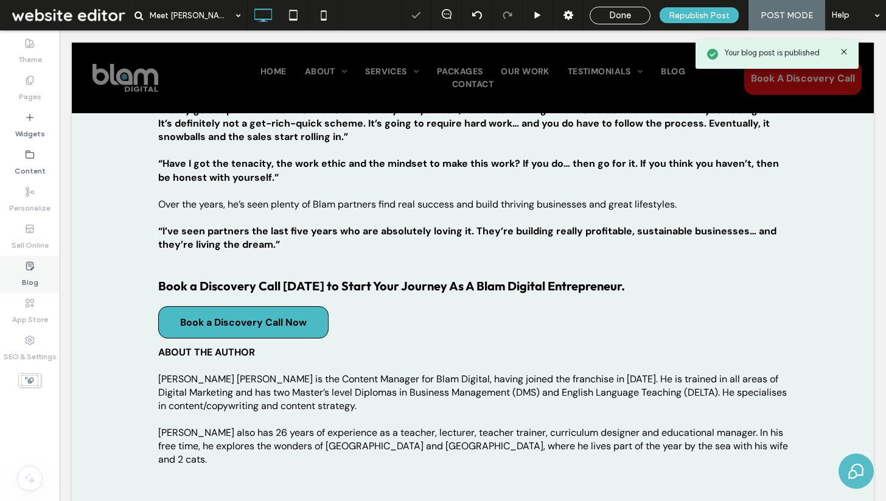
click at [28, 265] on icon at bounding box center [30, 266] width 10 height 10
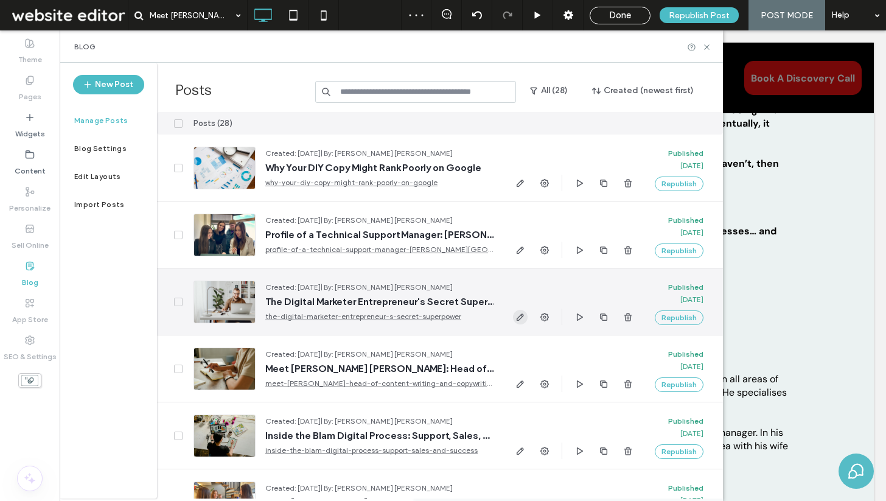
click at [518, 317] on use "button" at bounding box center [520, 316] width 7 height 7
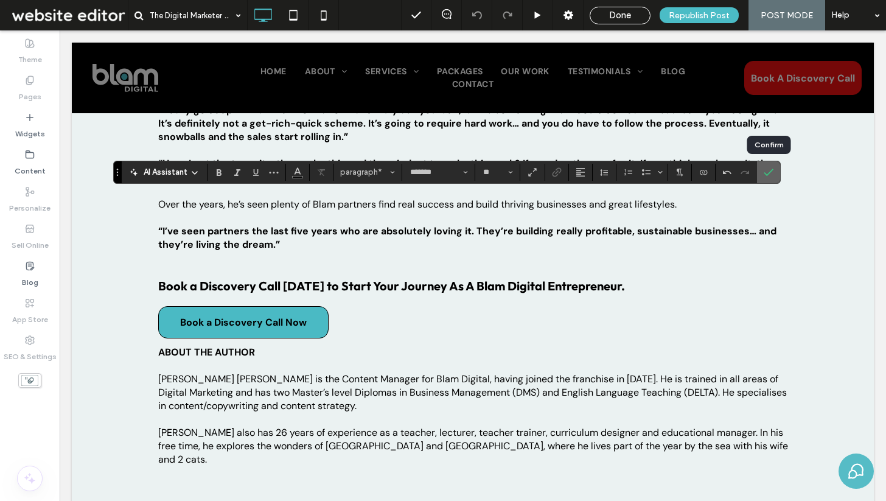
click at [769, 174] on icon "Confirm" at bounding box center [769, 172] width 10 height 10
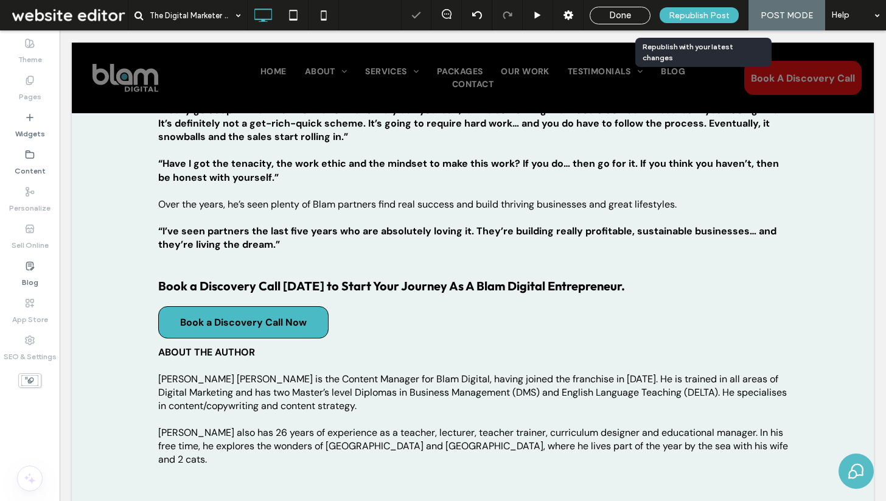
click at [687, 21] on div "Republish Post" at bounding box center [699, 15] width 79 height 16
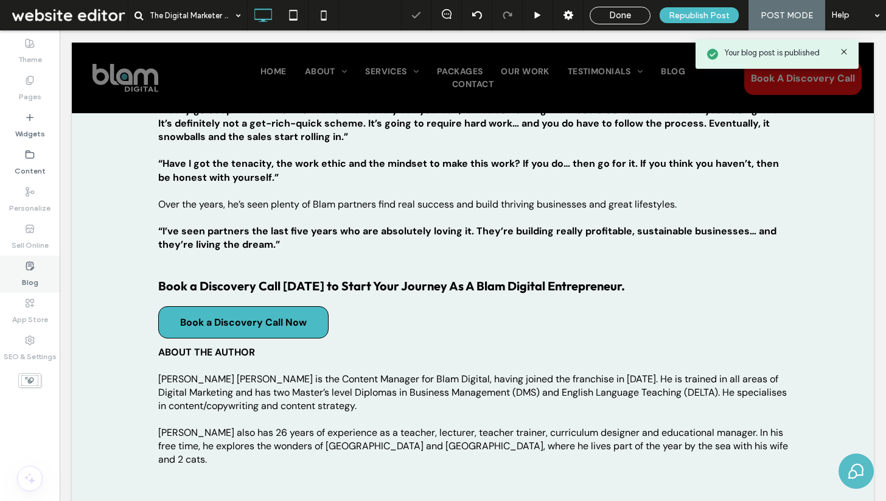
click at [21, 262] on div "Blog" at bounding box center [30, 274] width 60 height 37
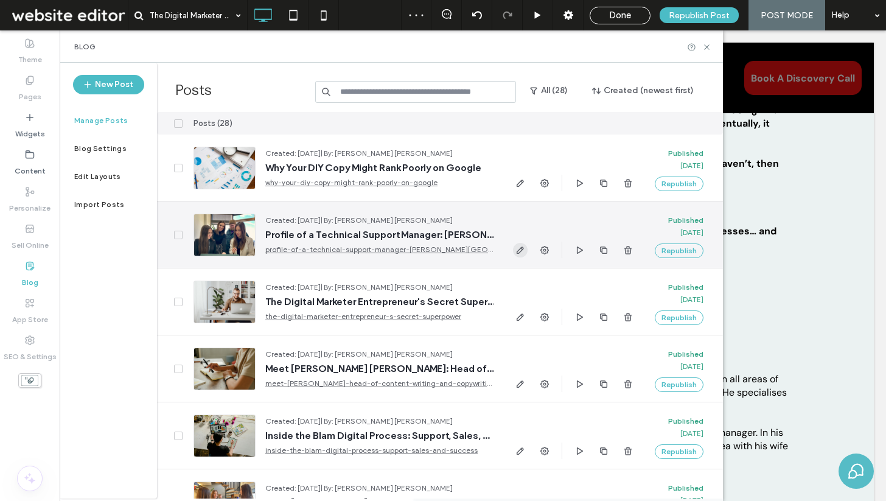
click at [518, 248] on icon "button" at bounding box center [521, 250] width 10 height 10
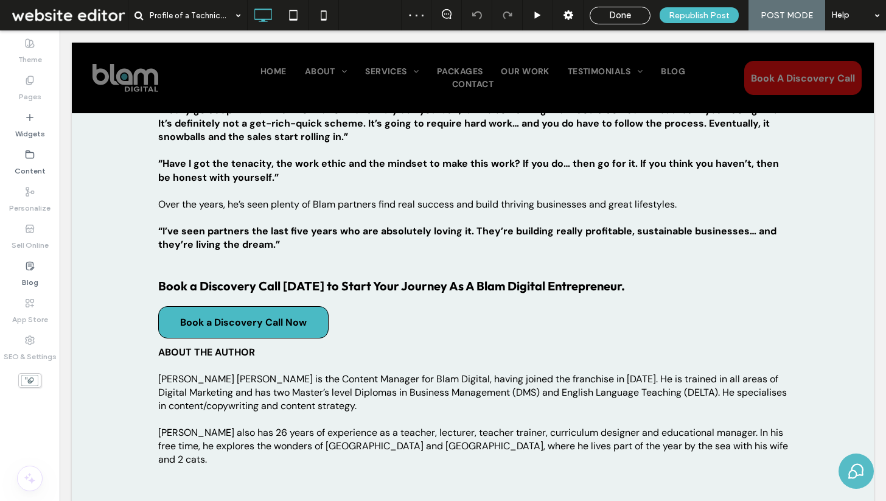
type input "*******"
type input "**"
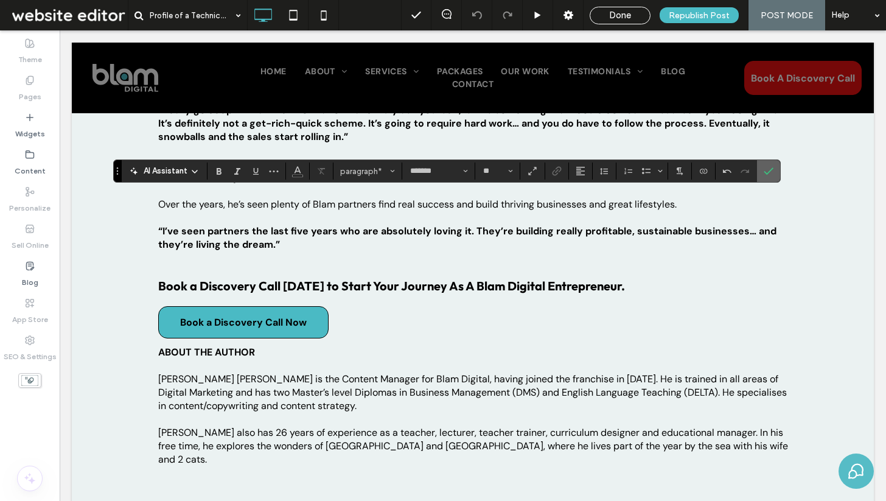
click at [768, 169] on icon "Confirm" at bounding box center [769, 171] width 10 height 10
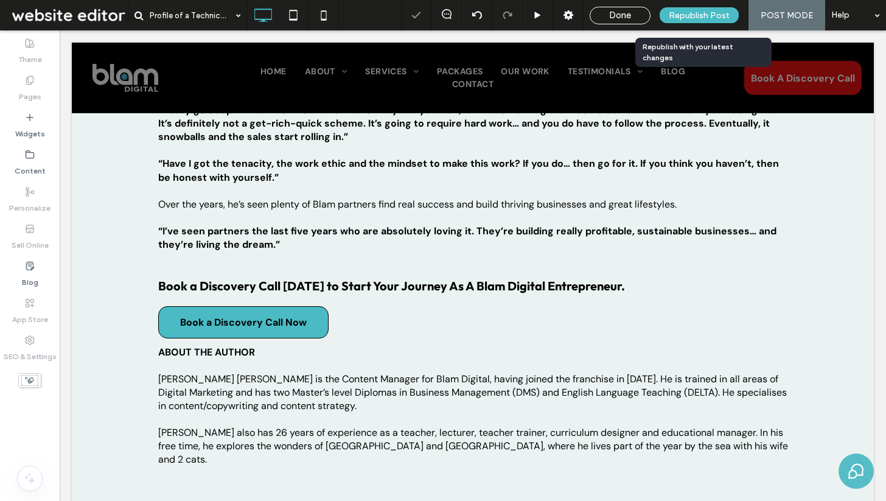
click at [706, 15] on span "Republish Post" at bounding box center [699, 15] width 61 height 10
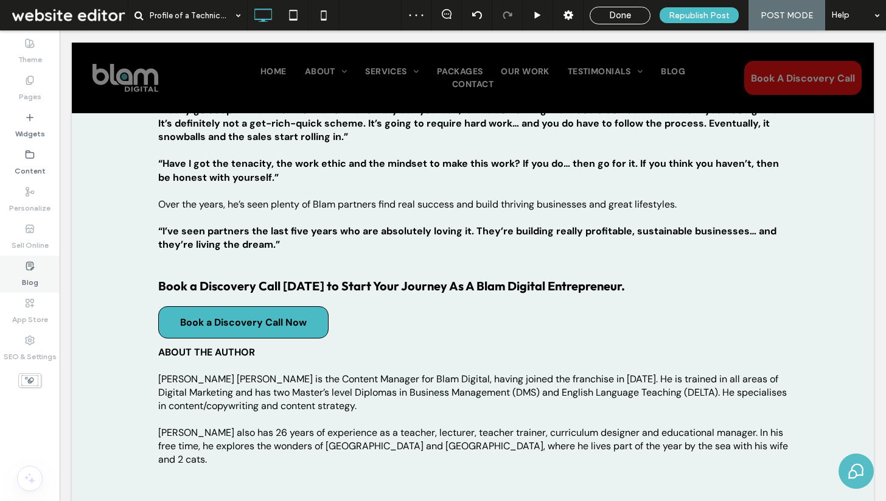
click at [38, 273] on div "Blog" at bounding box center [30, 274] width 60 height 37
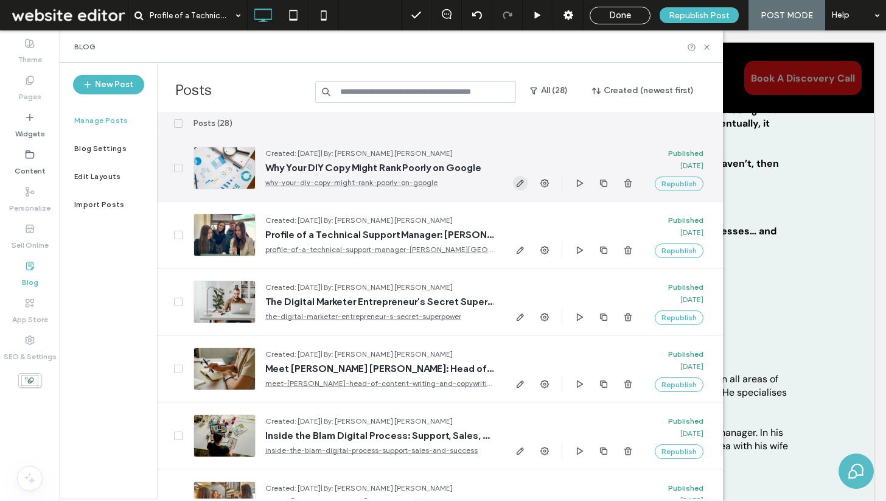
click at [520, 186] on icon "button" at bounding box center [521, 183] width 10 height 10
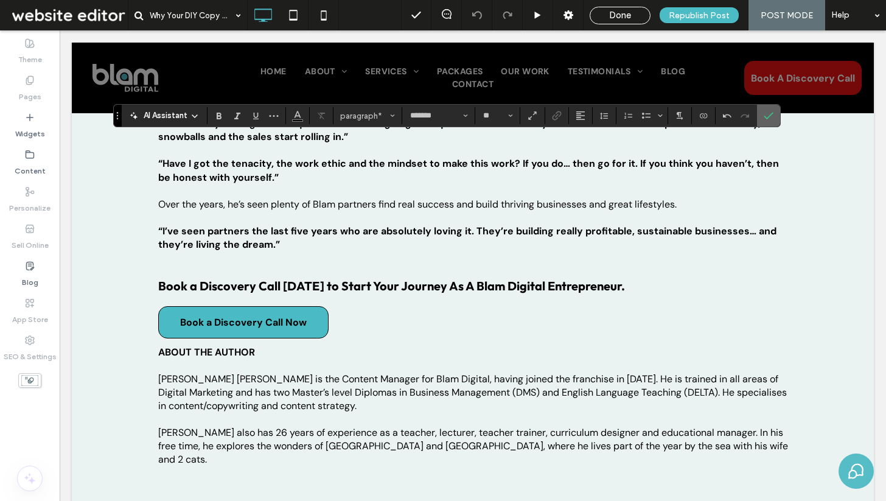
click at [771, 117] on icon "Confirm" at bounding box center [769, 116] width 10 height 10
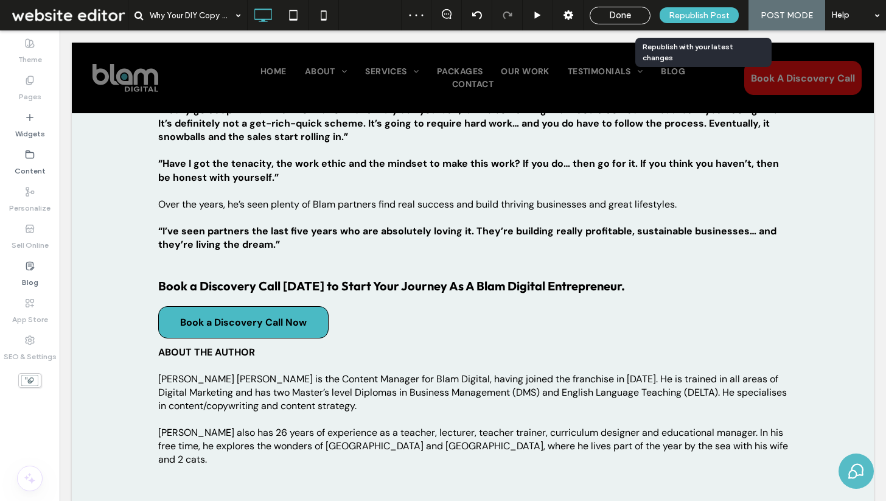
click at [709, 18] on span "Republish Post" at bounding box center [699, 15] width 61 height 10
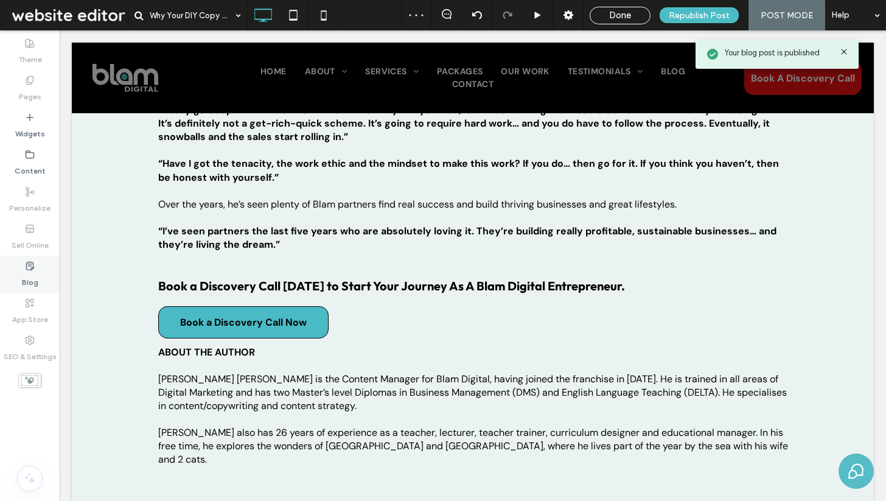
click at [35, 272] on label "Blog" at bounding box center [30, 279] width 16 height 17
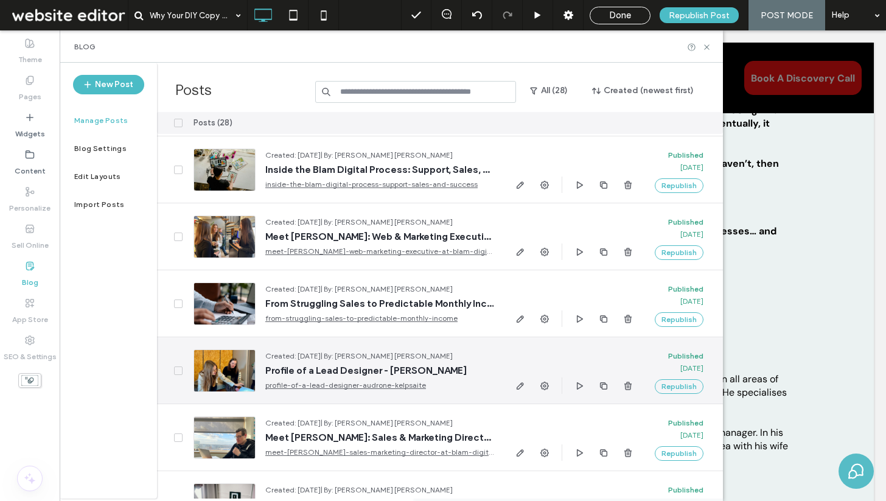
scroll to position [306, 0]
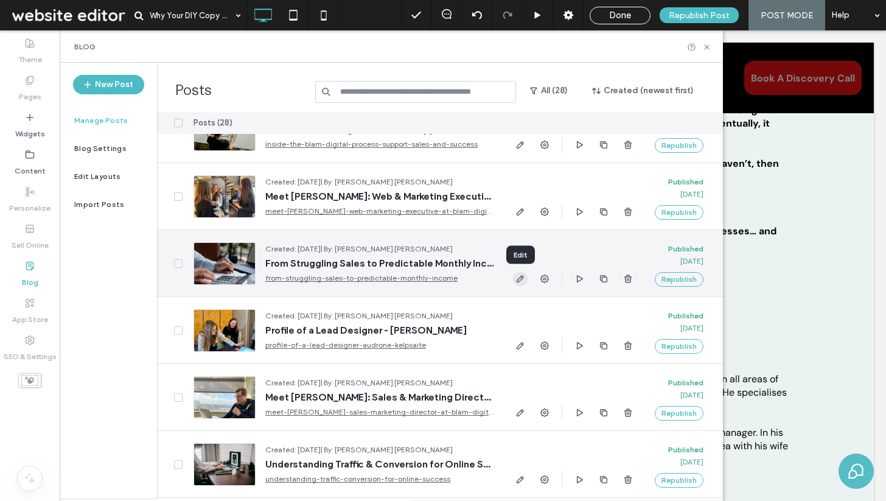
click at [522, 279] on use "button" at bounding box center [520, 278] width 7 height 7
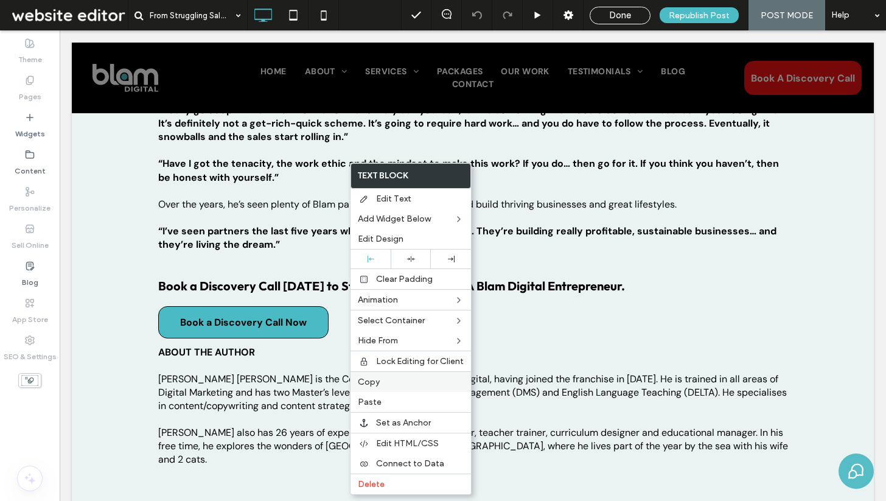
click at [382, 385] on label "Copy" at bounding box center [411, 382] width 106 height 10
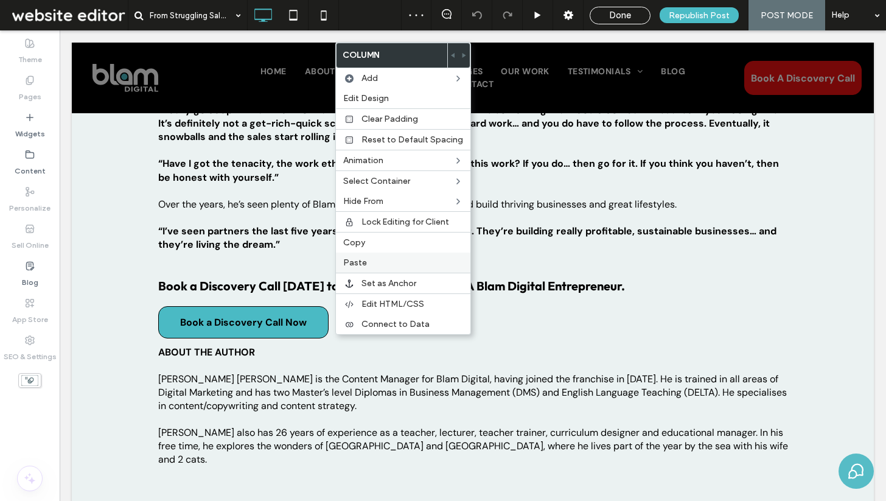
click at [367, 261] on label "Paste" at bounding box center [403, 262] width 120 height 10
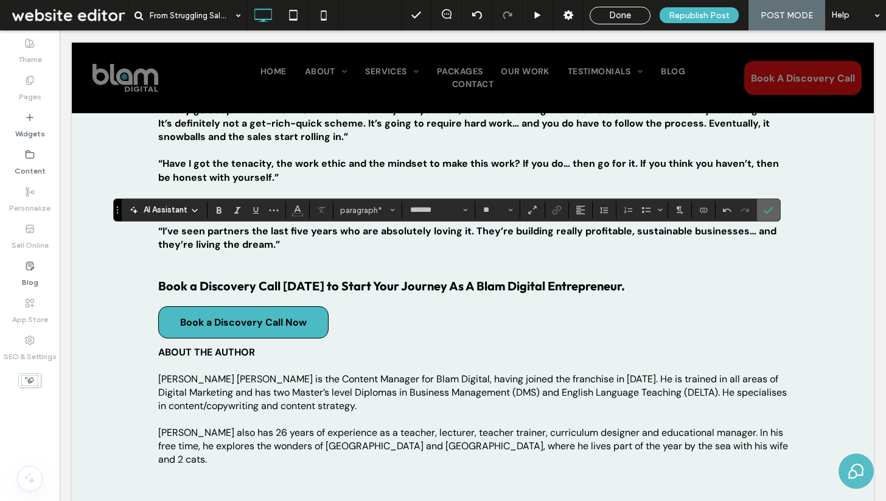
click at [774, 211] on label "Confirm" at bounding box center [769, 210] width 18 height 22
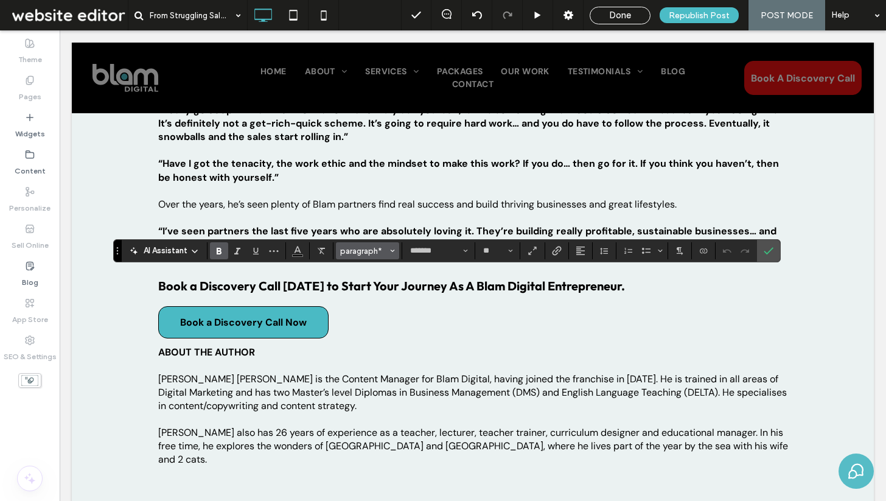
click at [354, 253] on span "paragraph*" at bounding box center [363, 251] width 47 height 9
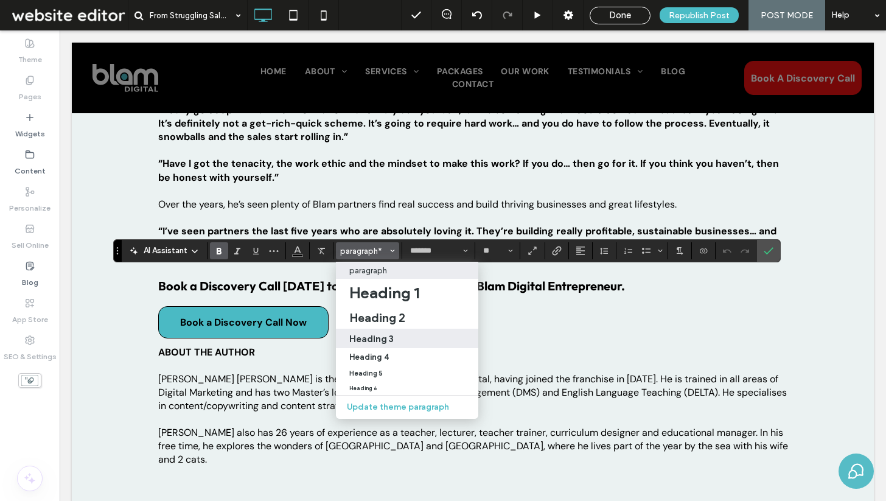
click at [398, 345] on label "Heading 3" at bounding box center [407, 338] width 142 height 19
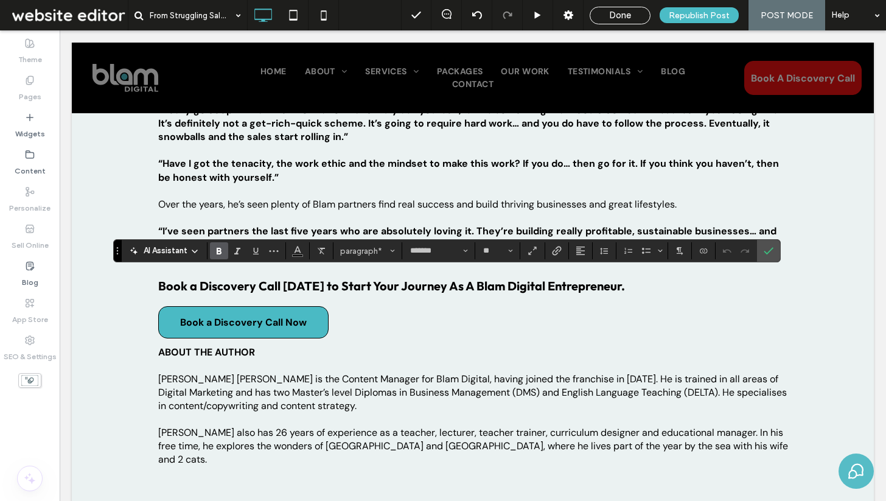
type input "*"
click at [478, 10] on icon at bounding box center [477, 15] width 10 height 10
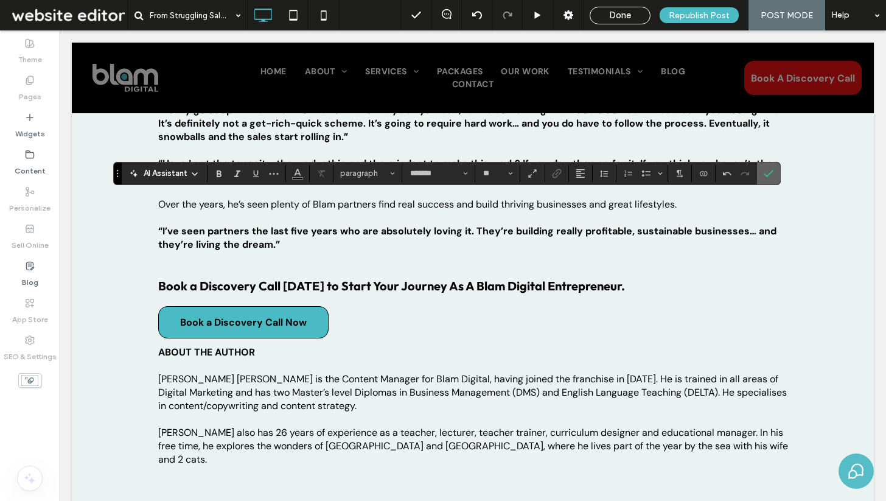
click at [768, 172] on icon "Confirm" at bounding box center [769, 174] width 10 height 10
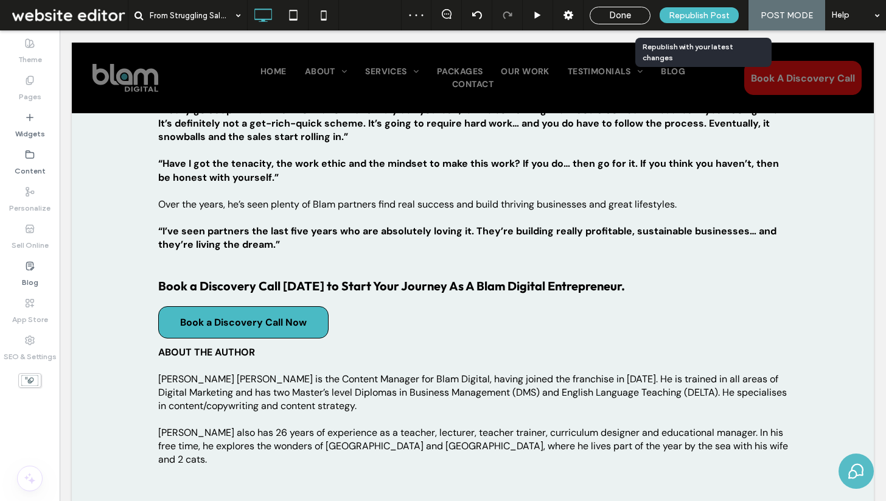
click at [698, 13] on span "Republish Post" at bounding box center [699, 15] width 61 height 10
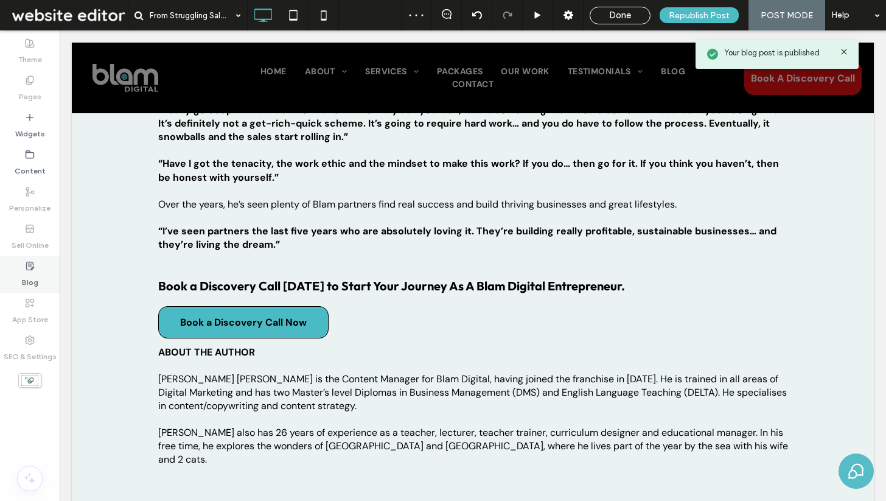
click at [32, 273] on label "Blog" at bounding box center [30, 279] width 16 height 17
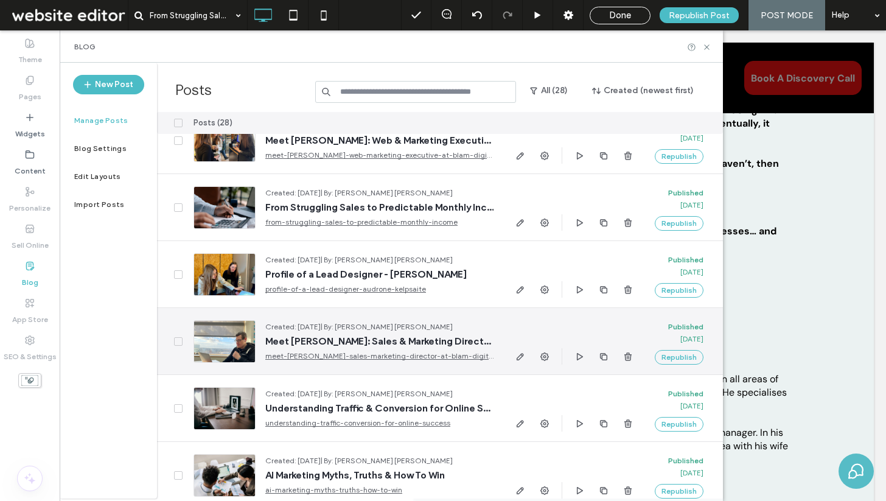
scroll to position [384, 0]
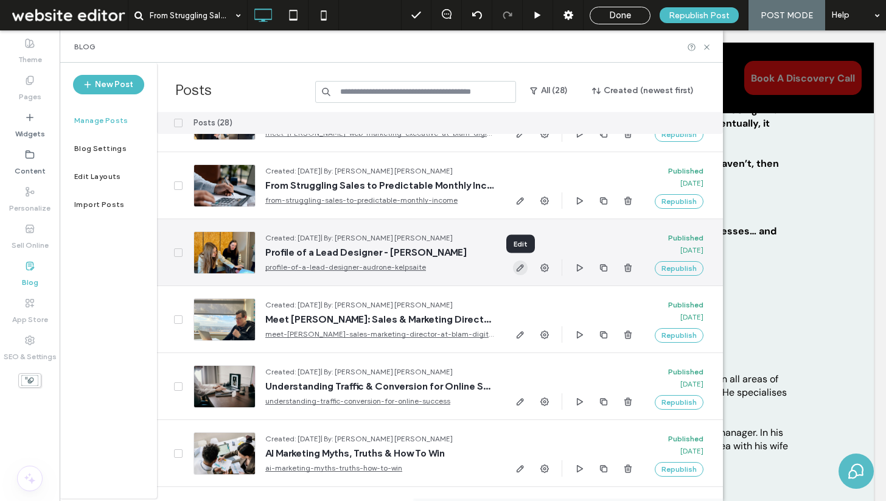
click at [521, 268] on use "button" at bounding box center [520, 267] width 7 height 7
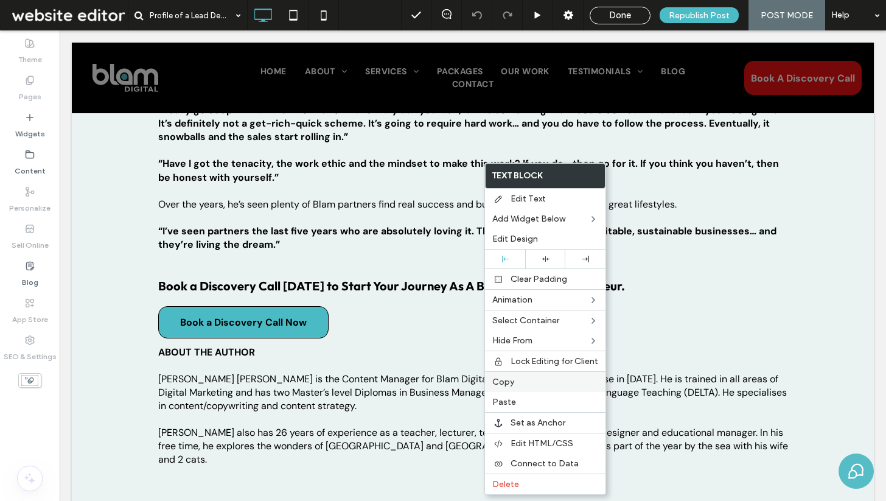
click at [524, 383] on label "Copy" at bounding box center [545, 382] width 106 height 10
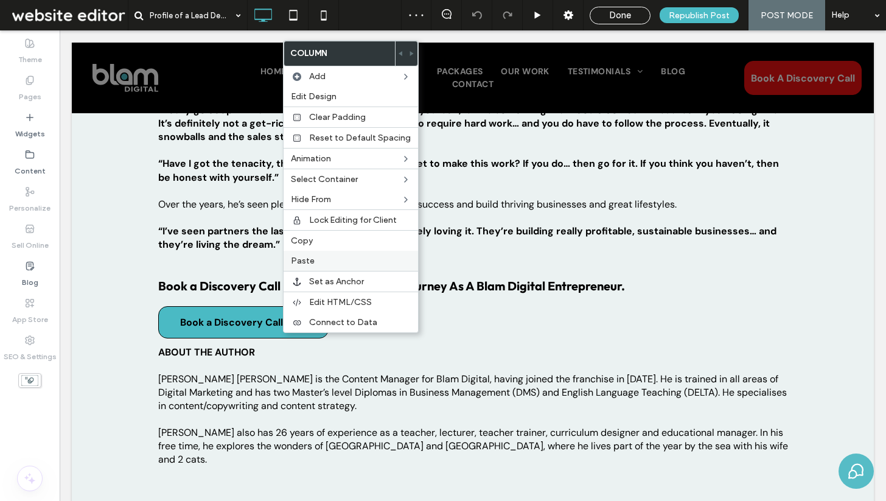
click at [315, 259] on label "Paste" at bounding box center [351, 261] width 120 height 10
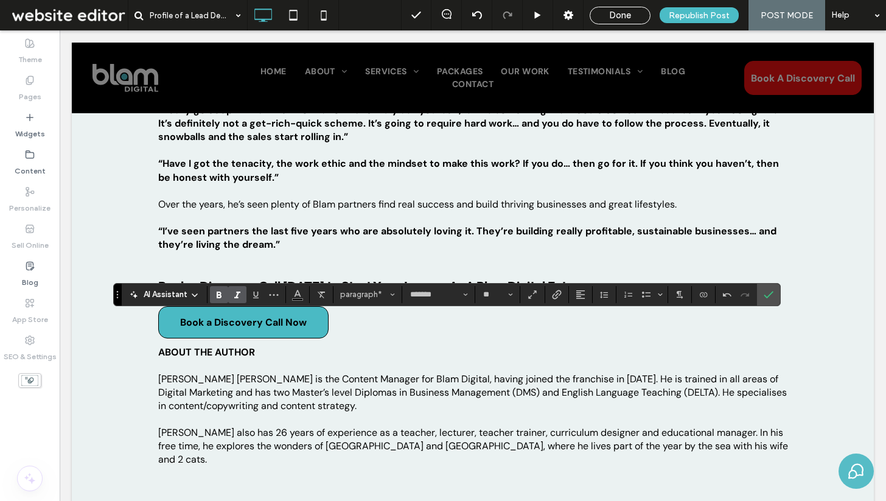
click at [236, 295] on icon "Italic" at bounding box center [238, 295] width 10 height 10
click at [769, 293] on icon "Confirm" at bounding box center [769, 295] width 10 height 10
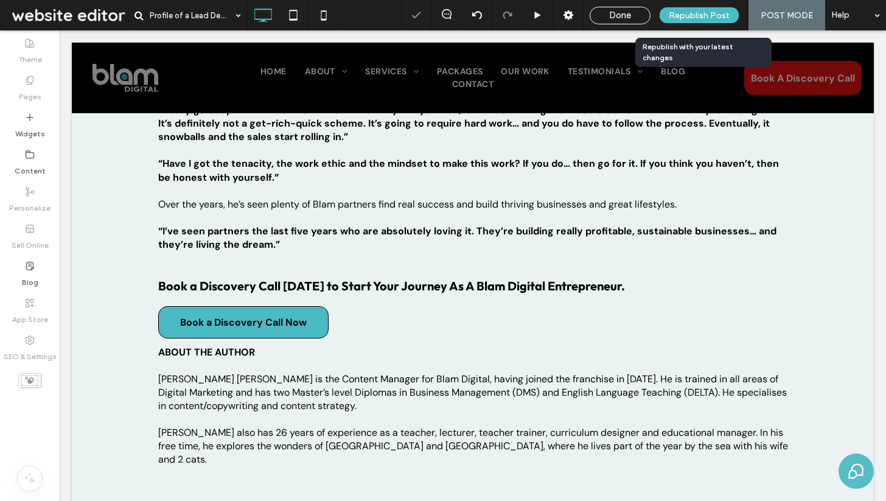
click at [701, 13] on span "Republish Post" at bounding box center [699, 15] width 61 height 10
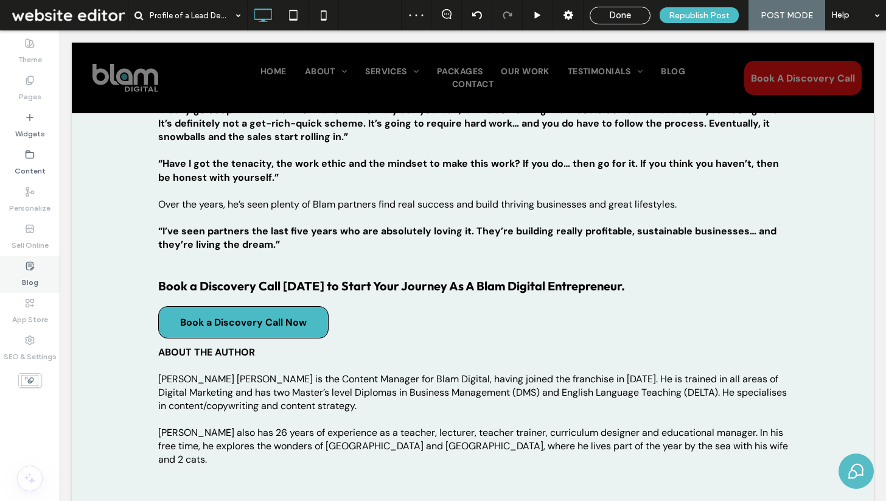
click at [32, 276] on label "Blog" at bounding box center [30, 279] width 16 height 17
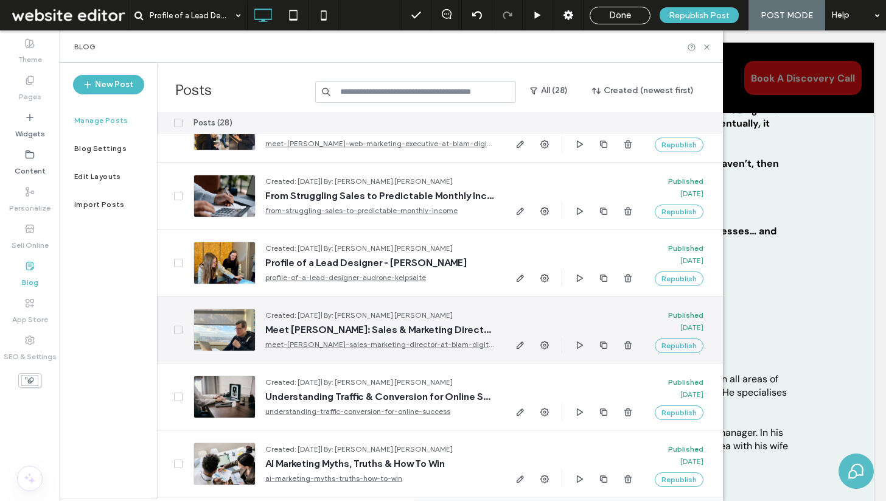
scroll to position [420, 0]
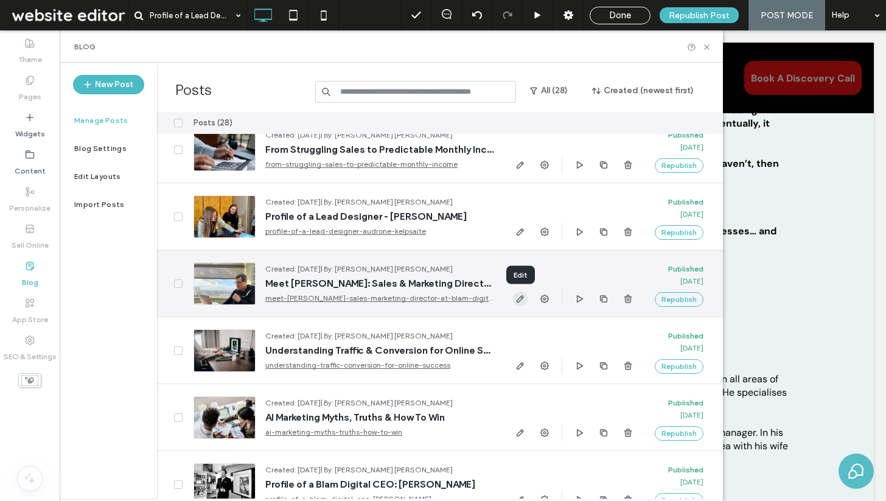
click at [521, 299] on use "button" at bounding box center [520, 298] width 7 height 7
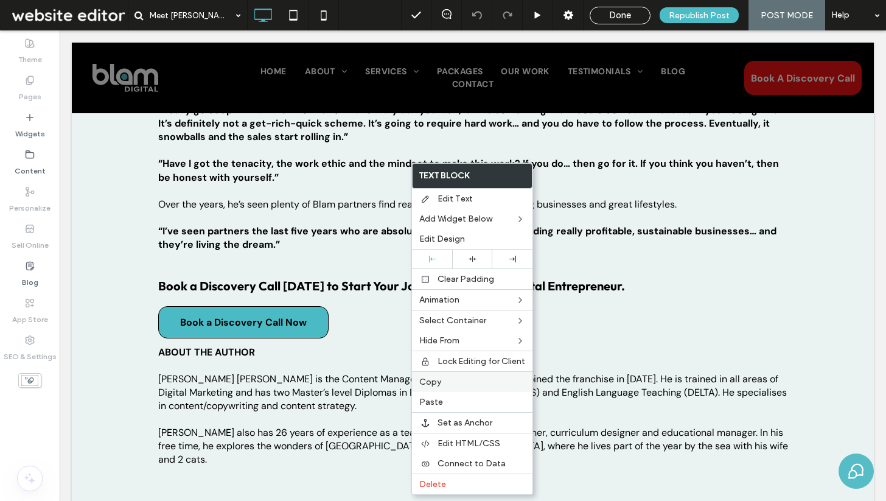
click at [441, 380] on label "Copy" at bounding box center [472, 382] width 106 height 10
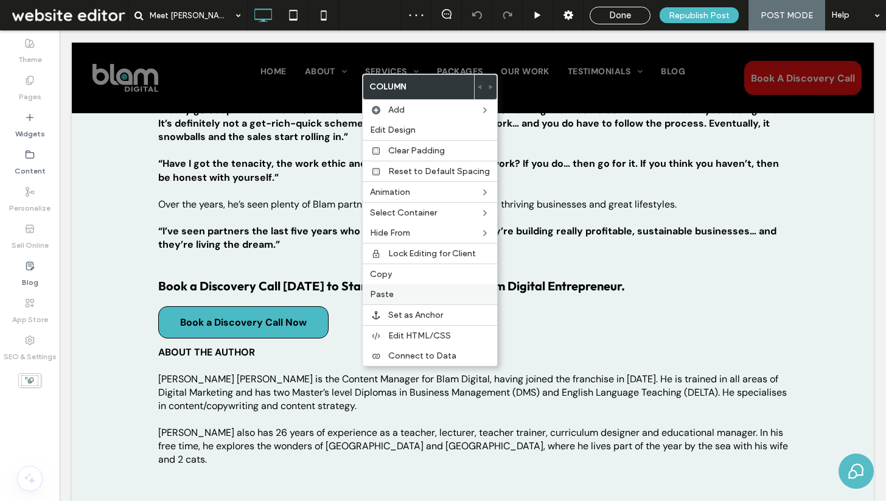
click at [383, 296] on span "Paste" at bounding box center [382, 294] width 24 height 10
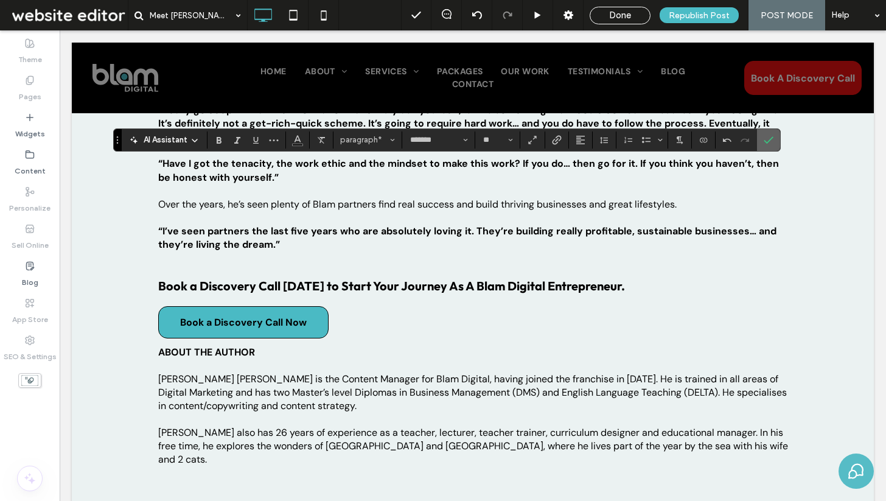
click at [765, 141] on use "Confirm" at bounding box center [769, 139] width 10 height 7
click at [769, 136] on icon "Confirm" at bounding box center [769, 140] width 10 height 10
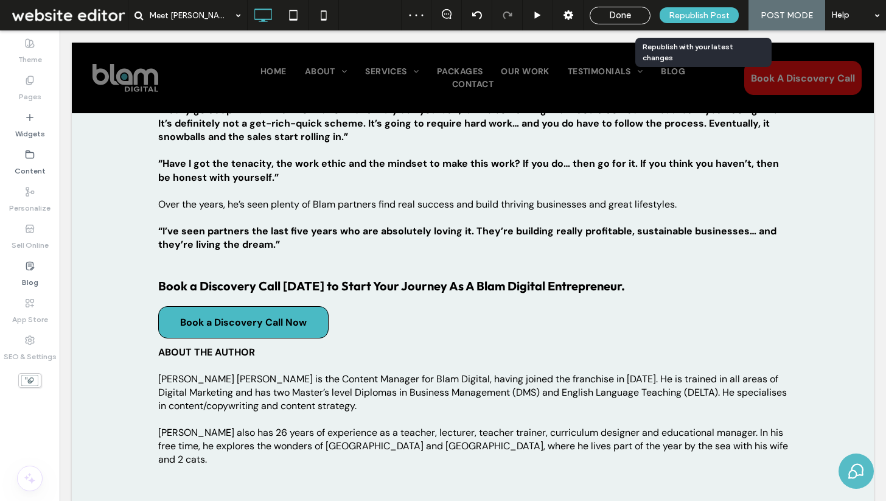
click at [717, 15] on span "Republish Post" at bounding box center [699, 15] width 61 height 10
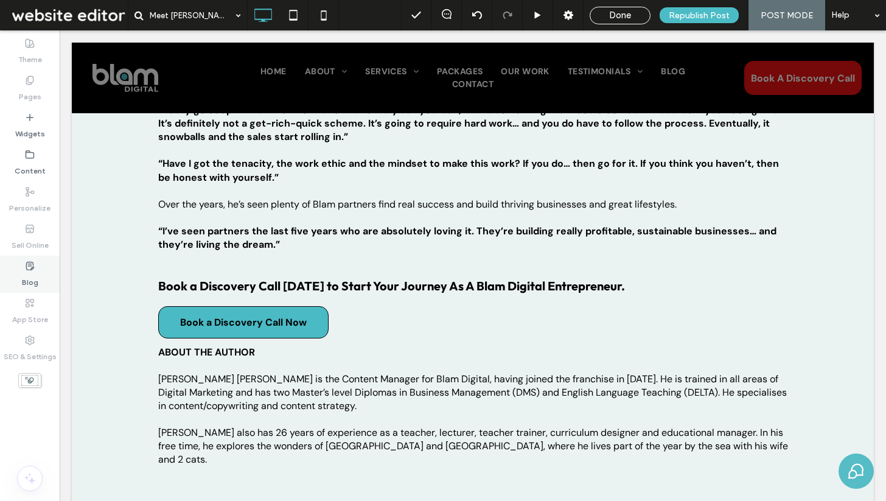
click at [32, 268] on use at bounding box center [29, 266] width 7 height 8
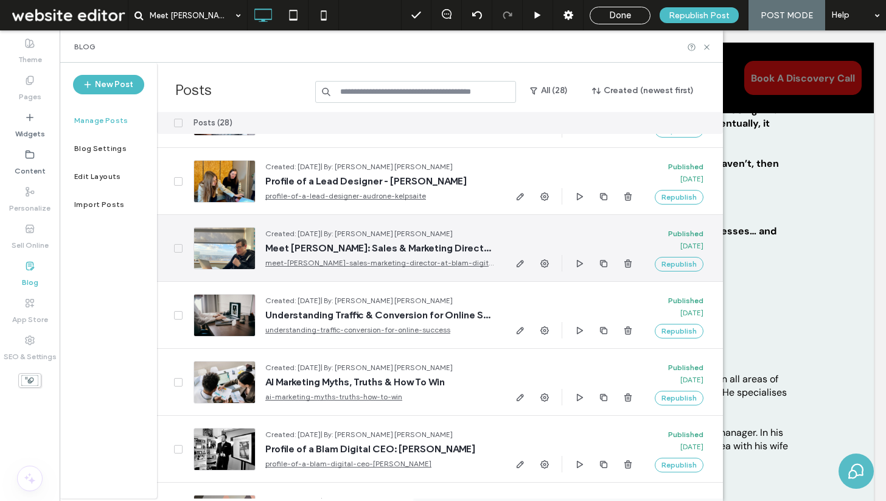
scroll to position [509, 0]
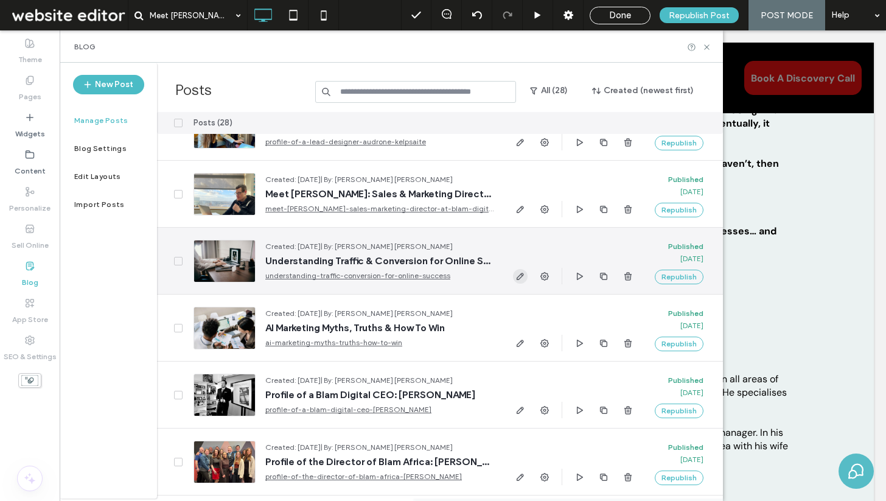
click at [521, 277] on icon "button" at bounding box center [521, 276] width 10 height 10
